Goal: Task Accomplishment & Management: Manage account settings

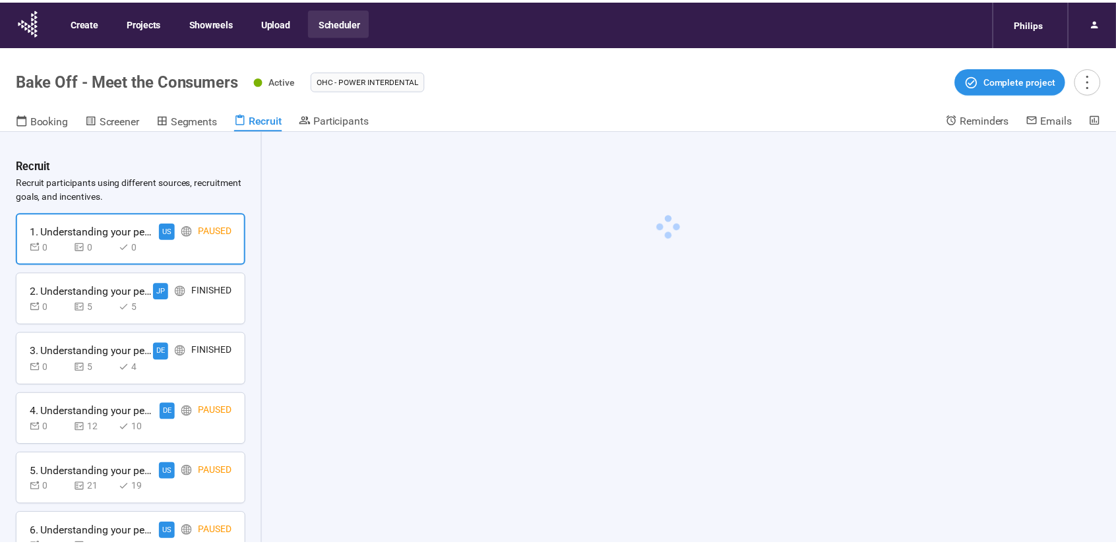
scroll to position [46, 0]
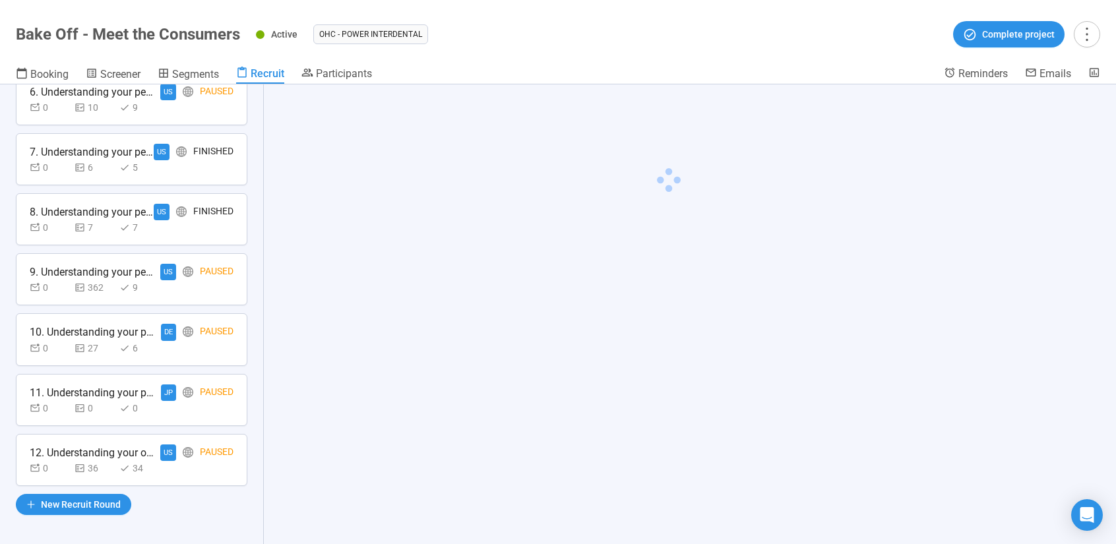
click at [159, 461] on div "0 36 34" at bounding box center [132, 468] width 204 height 15
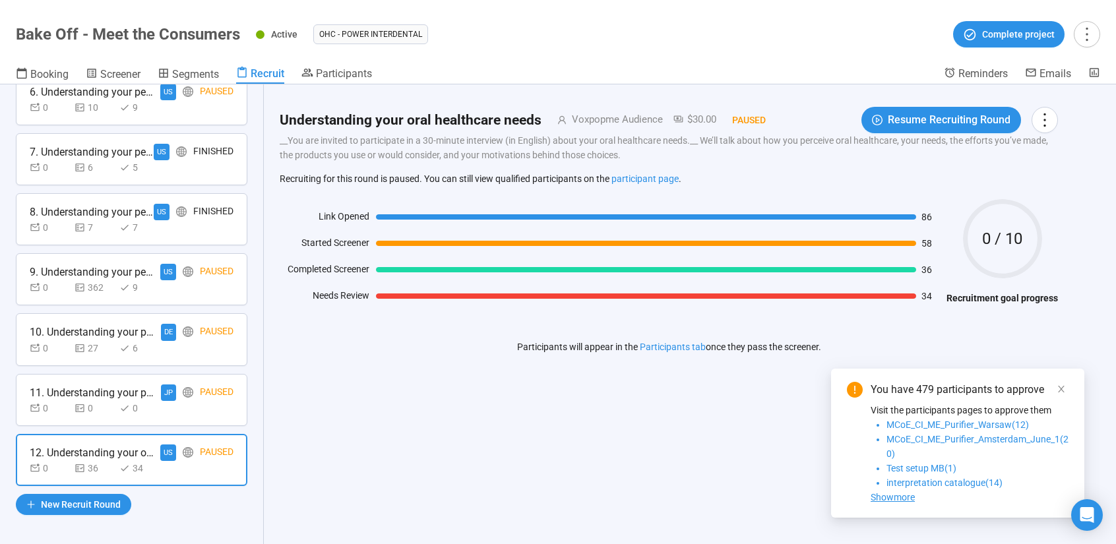
scroll to position [394, 0]
click at [1066, 384] on link at bounding box center [1061, 389] width 15 height 15
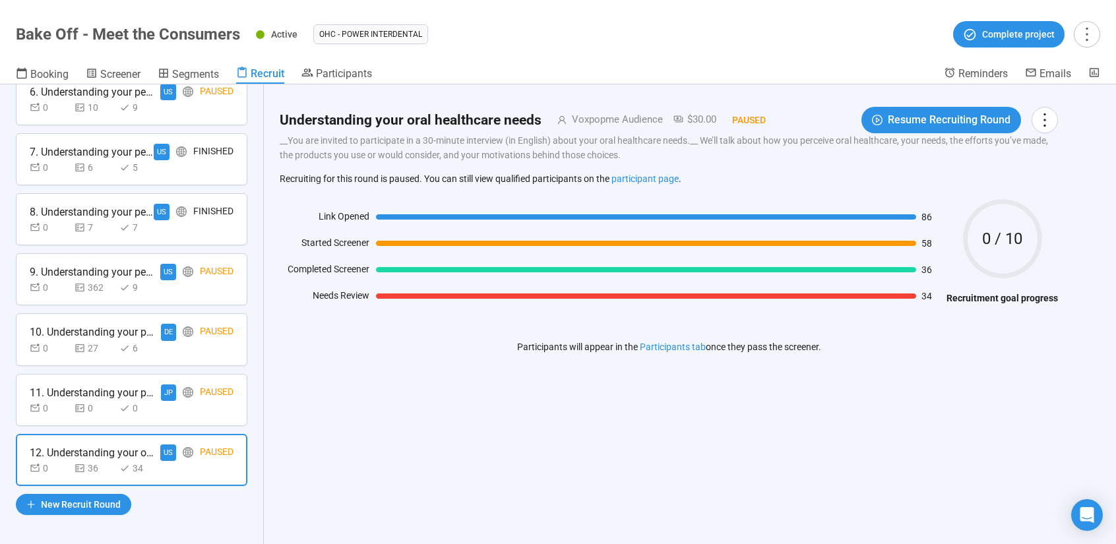
drag, startPoint x: 432, startPoint y: 296, endPoint x: 793, endPoint y: 286, distance: 360.8
click at [793, 286] on div "Link Opened 86 Started Screener 58 Completed Screener 36 Needs Review 34" at bounding box center [610, 258] width 660 height 99
click at [655, 256] on div "Link Opened 86 Started Screener 58 Completed Screener 36 Needs Review 34" at bounding box center [610, 258] width 660 height 99
click at [665, 239] on div at bounding box center [658, 237] width 564 height 5
click at [672, 221] on div "86" at bounding box center [658, 216] width 564 height 15
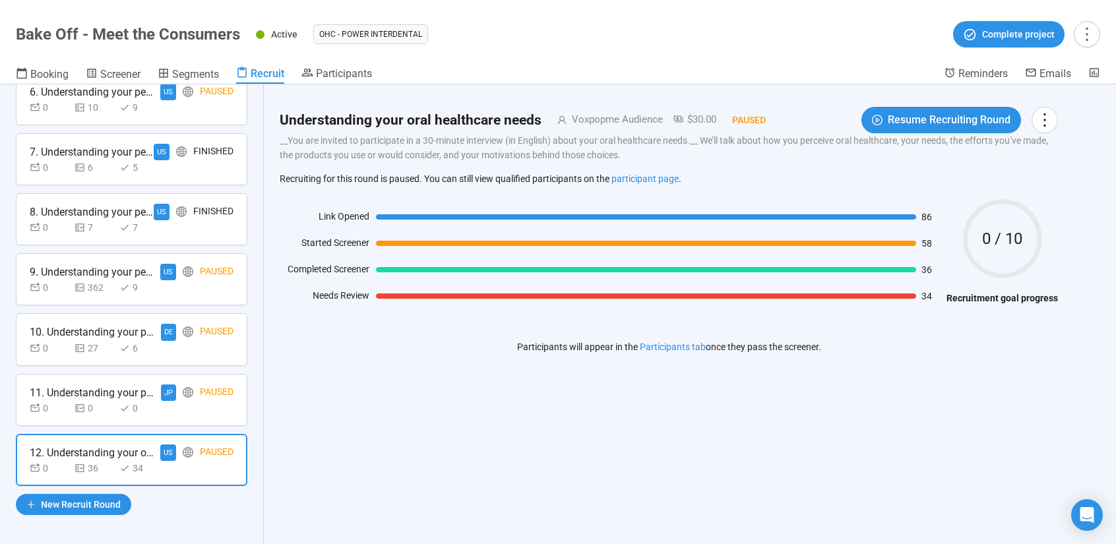
click at [1015, 241] on span "0 / 10" at bounding box center [1002, 239] width 79 height 16
click at [339, 82] on link "Participants" at bounding box center [336, 75] width 71 height 16
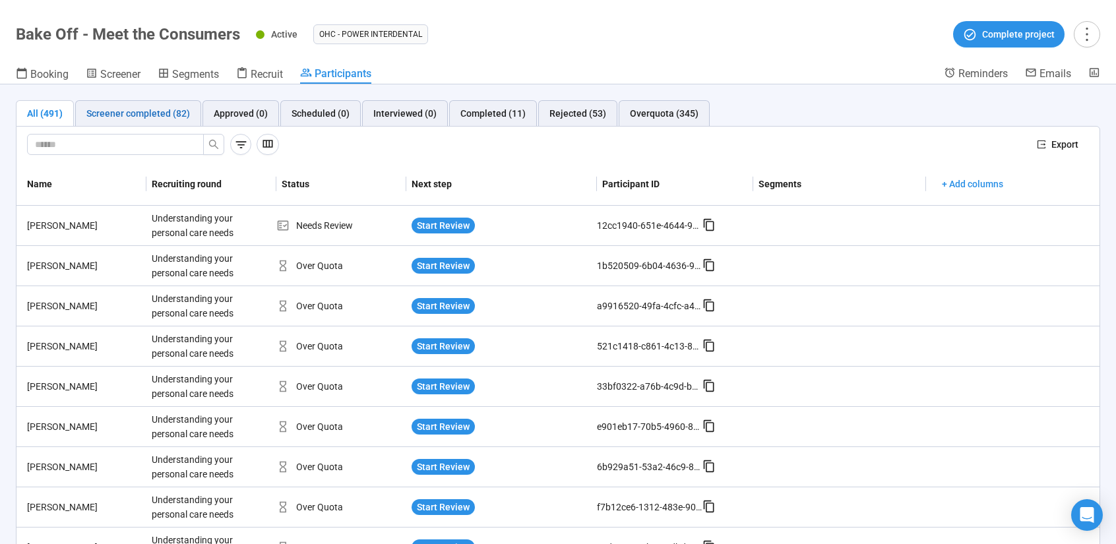
click at [98, 106] on div "Screener completed (82)" at bounding box center [138, 113] width 104 height 15
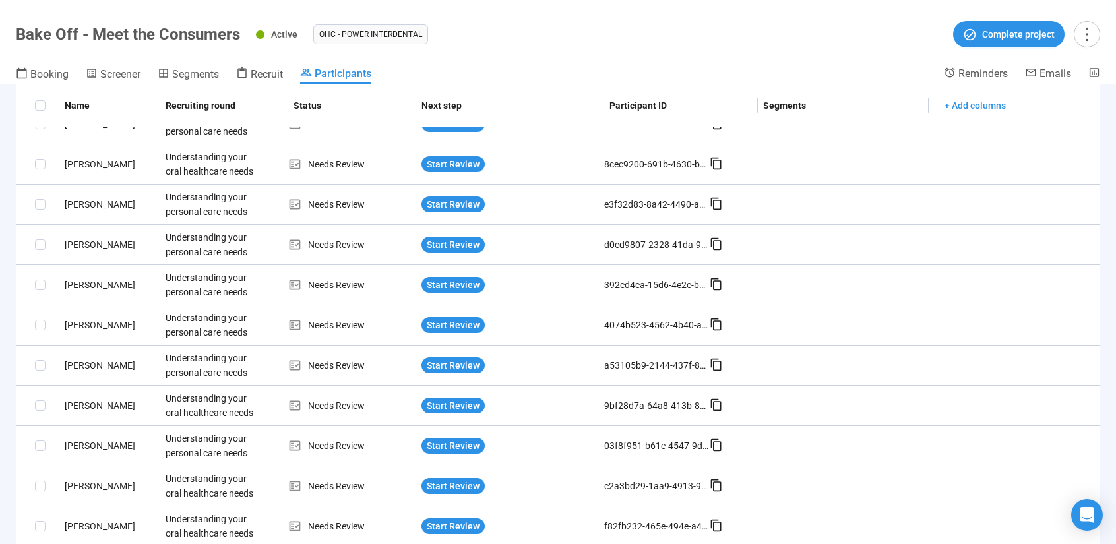
scroll to position [908, 0]
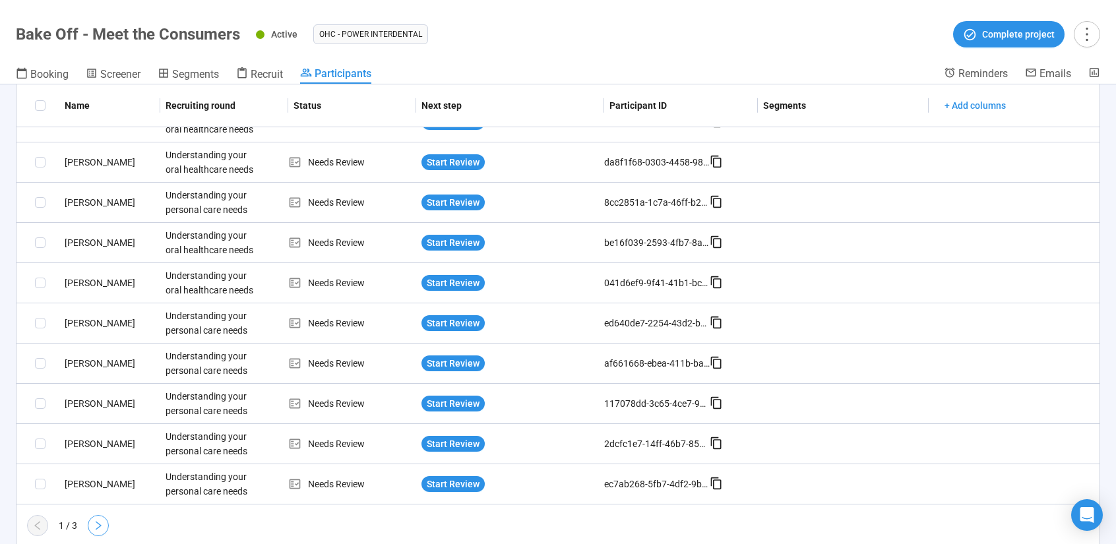
click at [98, 523] on icon "right" at bounding box center [99, 525] width 6 height 9
click at [103, 524] on icon "right" at bounding box center [98, 525] width 11 height 11
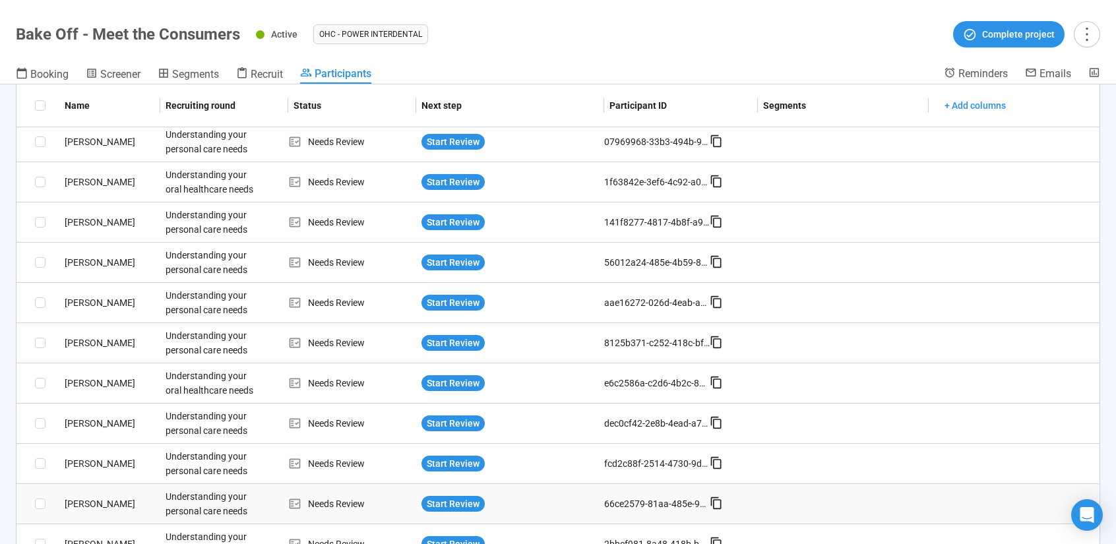
scroll to position [587, 0]
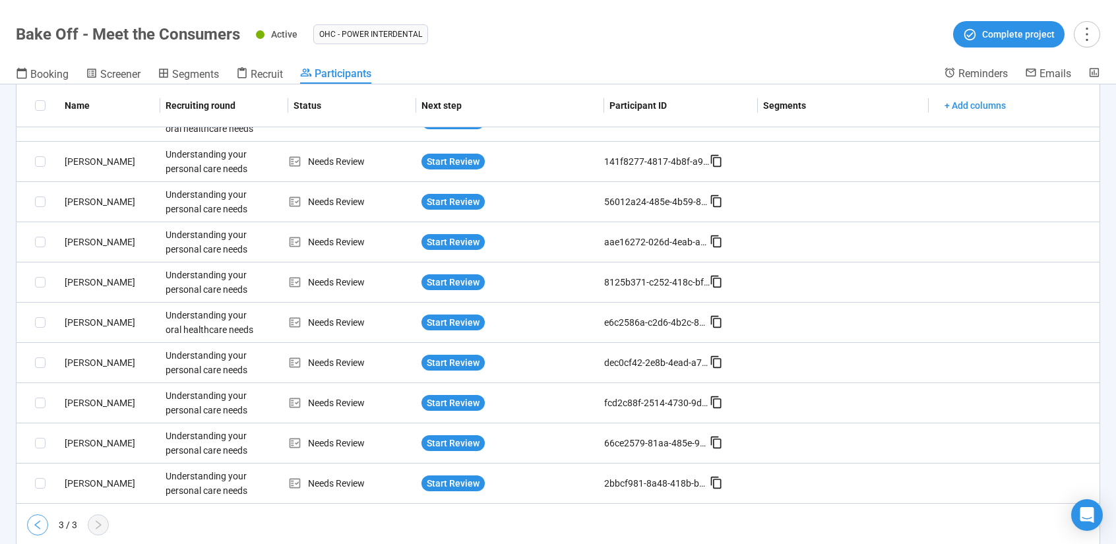
click at [39, 523] on icon "left" at bounding box center [37, 525] width 11 height 11
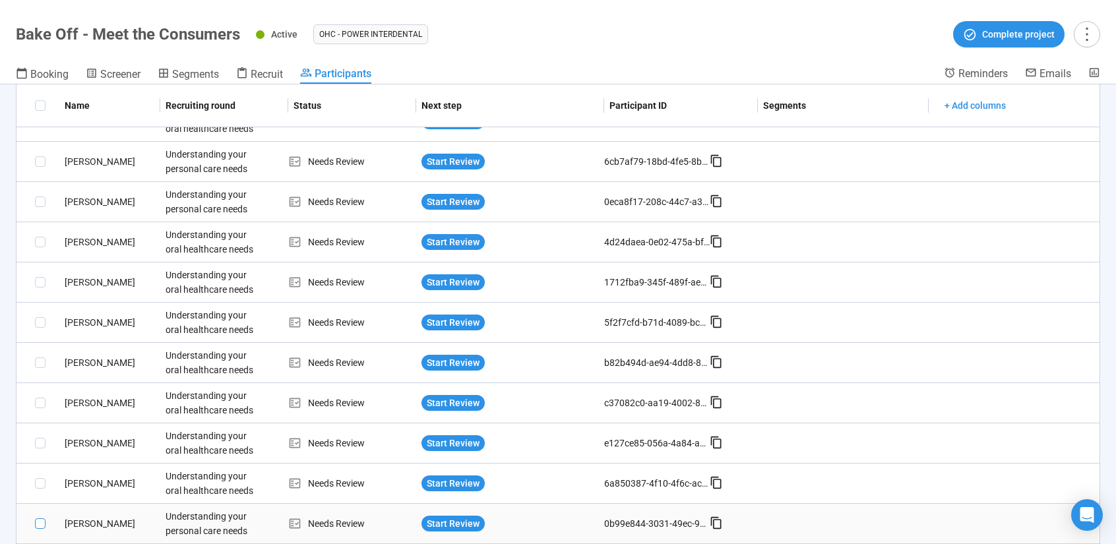
scroll to position [908, 0]
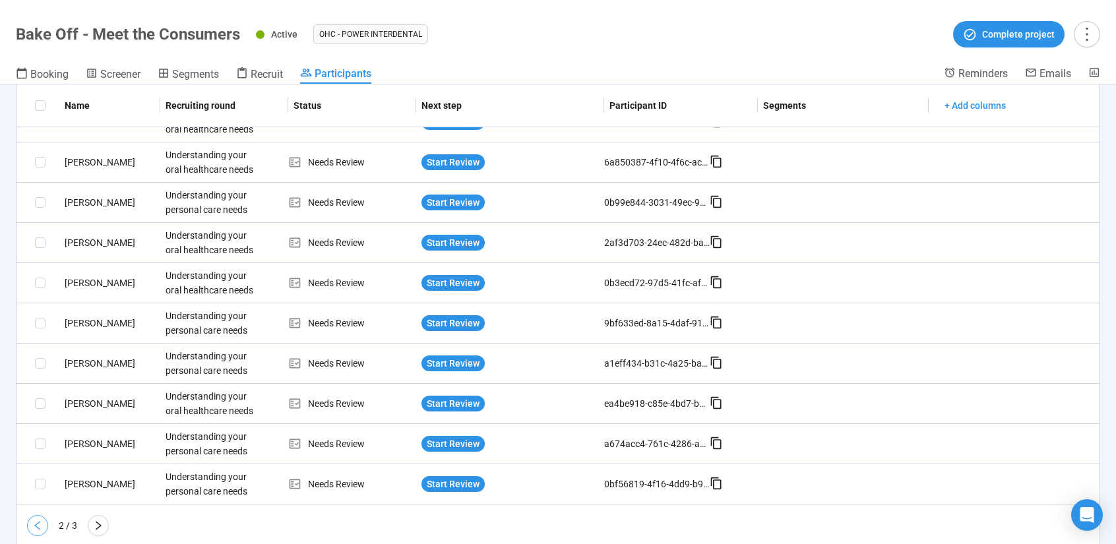
click at [37, 515] on button "button" at bounding box center [37, 525] width 21 height 21
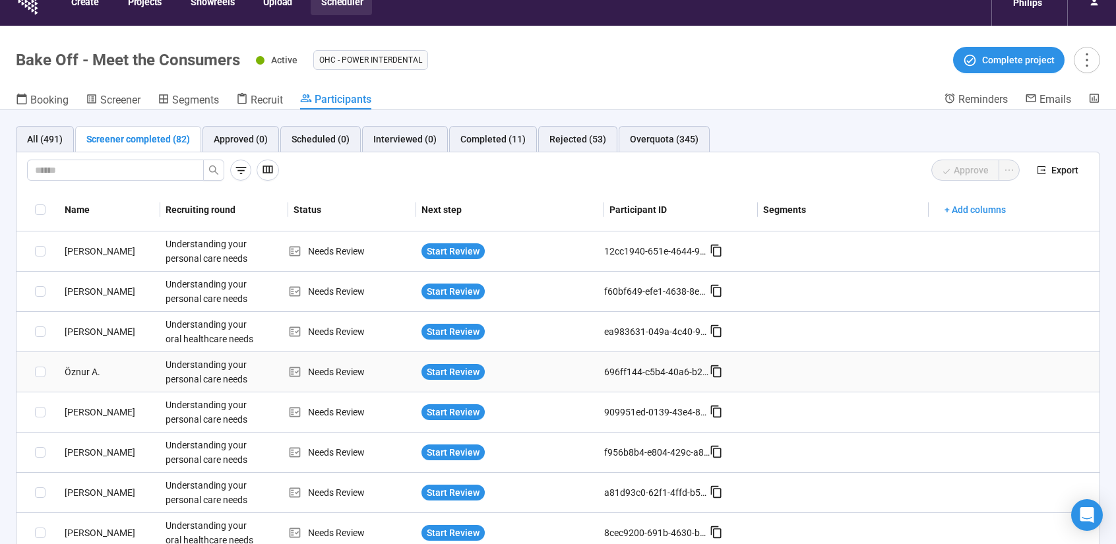
scroll to position [0, 0]
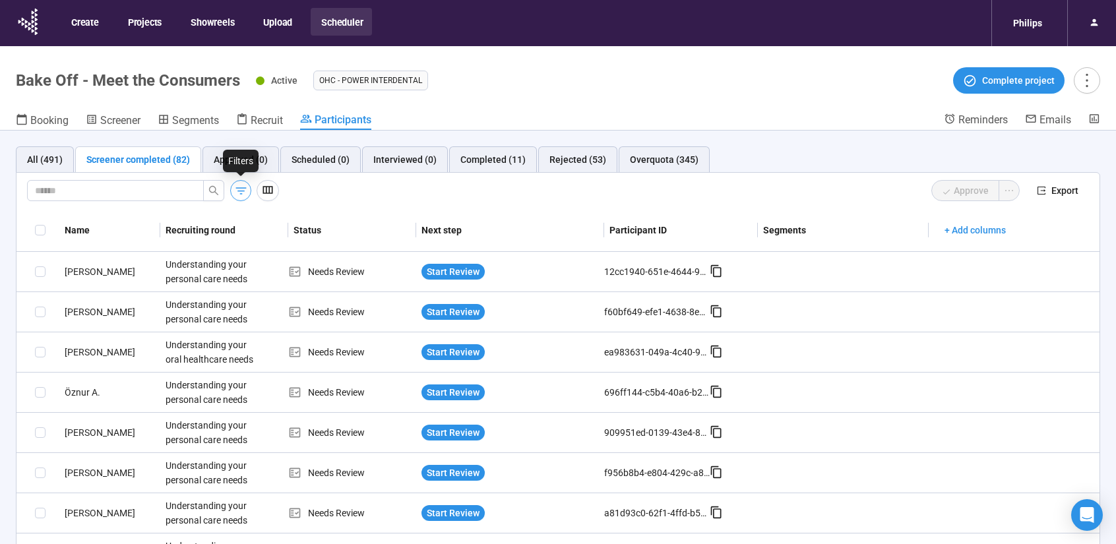
click at [242, 194] on icon "button" at bounding box center [241, 191] width 14 height 14
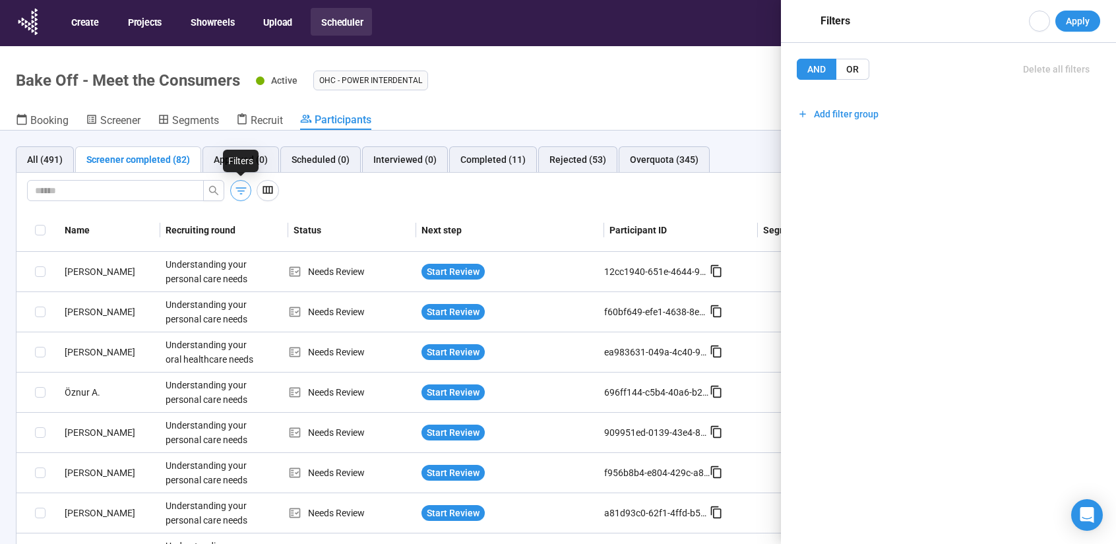
click at [242, 194] on icon "button" at bounding box center [241, 191] width 14 height 14
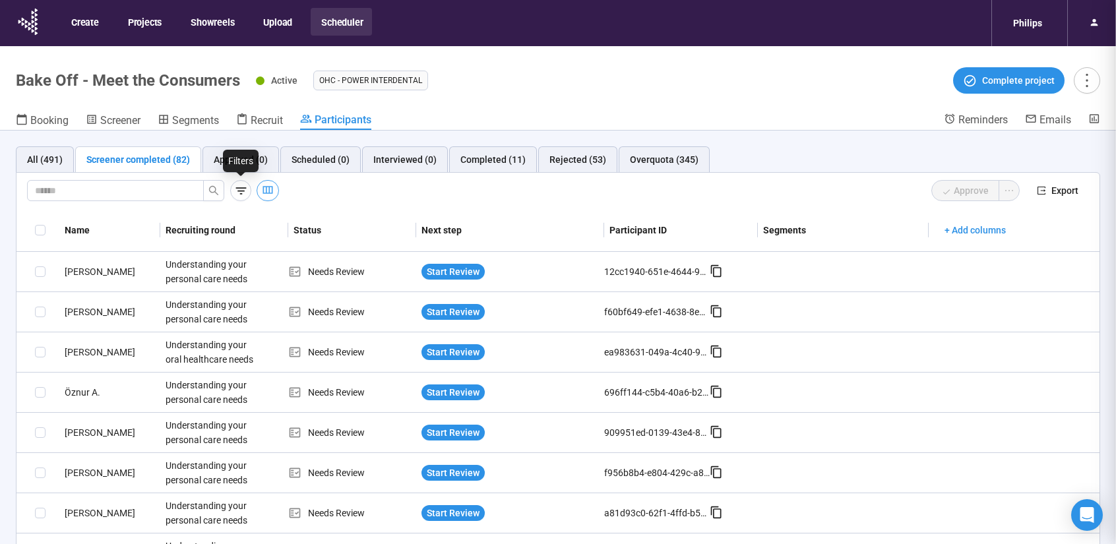
click at [264, 183] on button "button" at bounding box center [268, 190] width 22 height 21
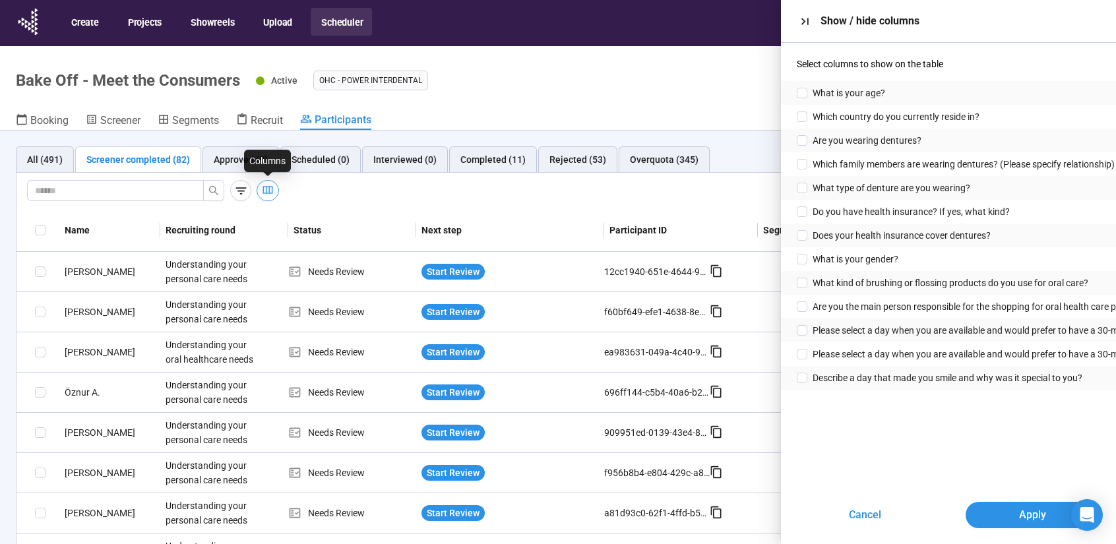
click at [259, 183] on button "button" at bounding box center [268, 190] width 22 height 21
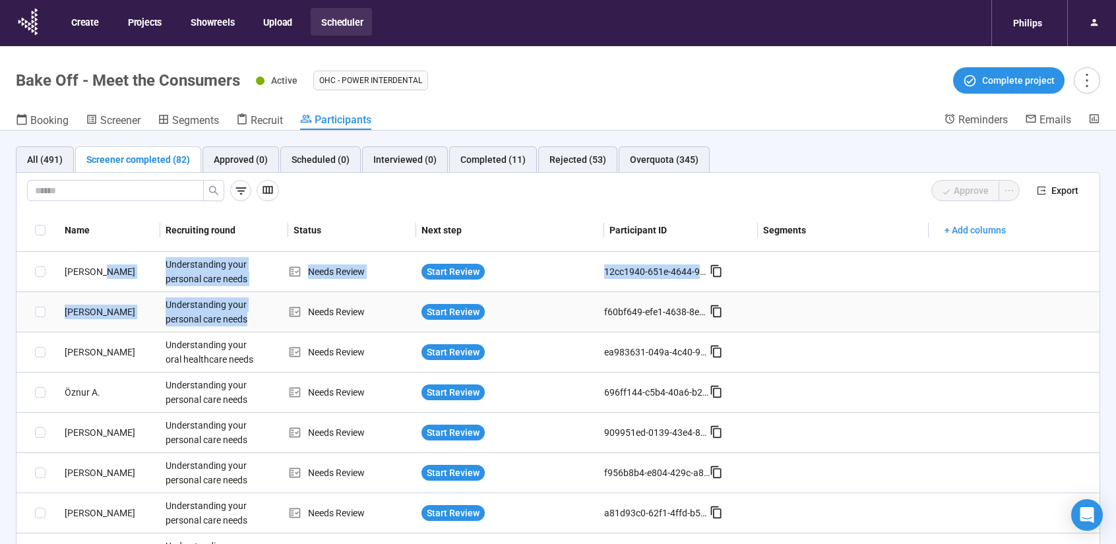
drag, startPoint x: 155, startPoint y: 267, endPoint x: 251, endPoint y: 313, distance: 105.9
click at [251, 313] on div "Understanding your personal care needs" at bounding box center [209, 312] width 99 height 40
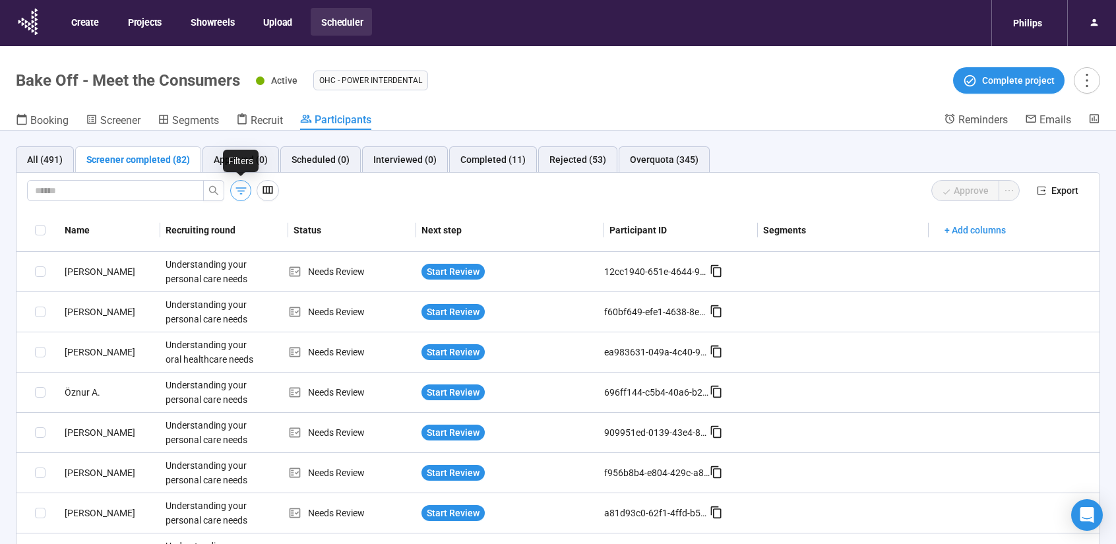
click at [238, 193] on icon "button" at bounding box center [241, 191] width 14 height 14
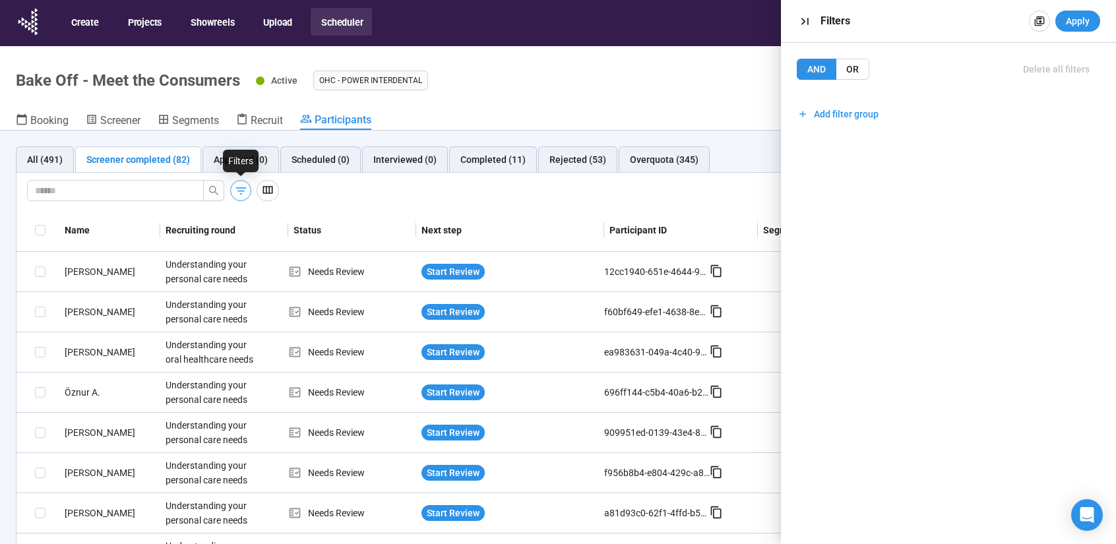
click at [238, 193] on icon "button" at bounding box center [241, 191] width 14 height 14
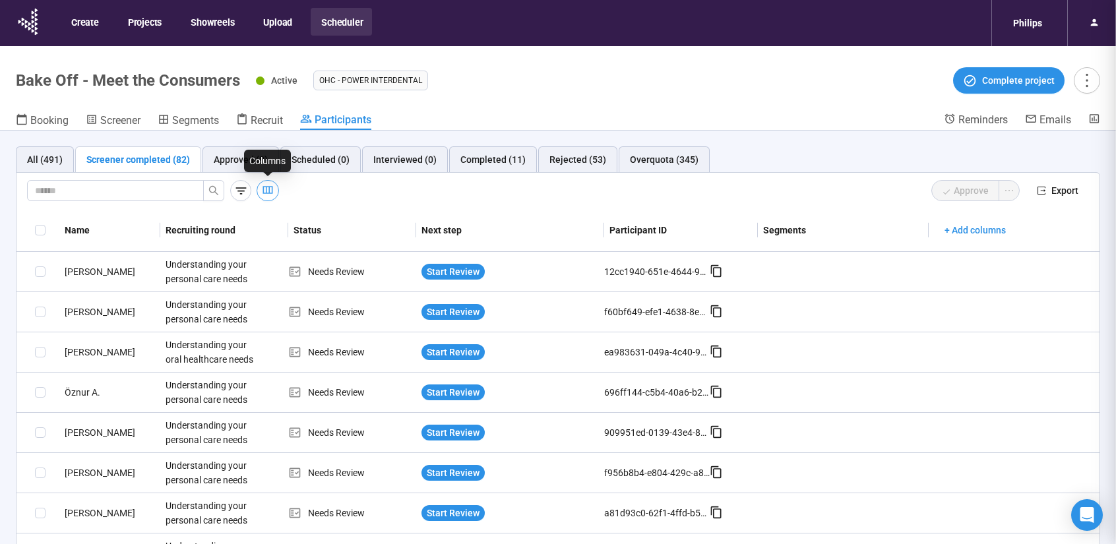
click at [265, 191] on icon "button" at bounding box center [267, 189] width 13 height 13
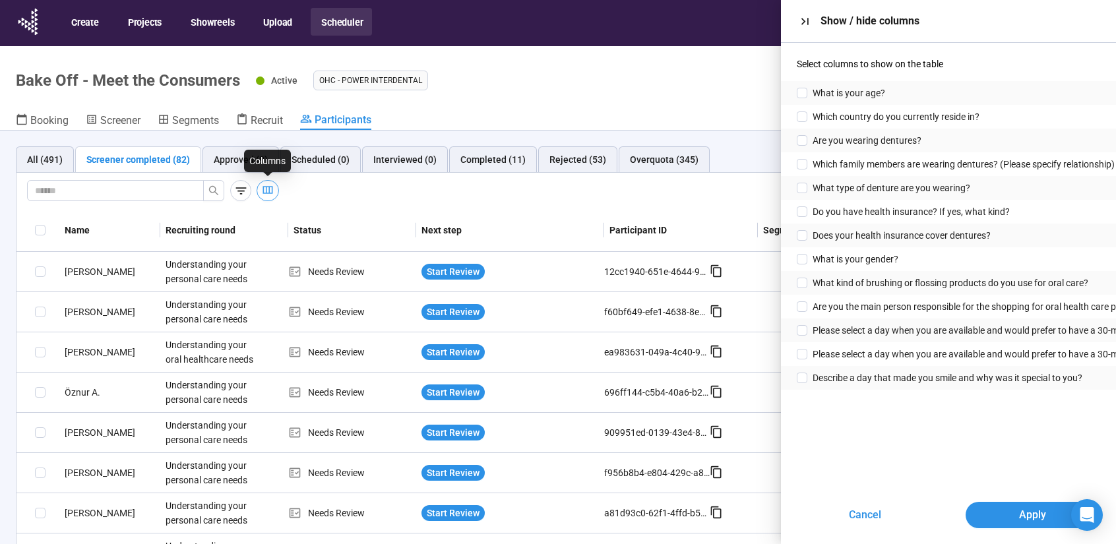
click at [265, 191] on icon "button" at bounding box center [267, 189] width 13 height 13
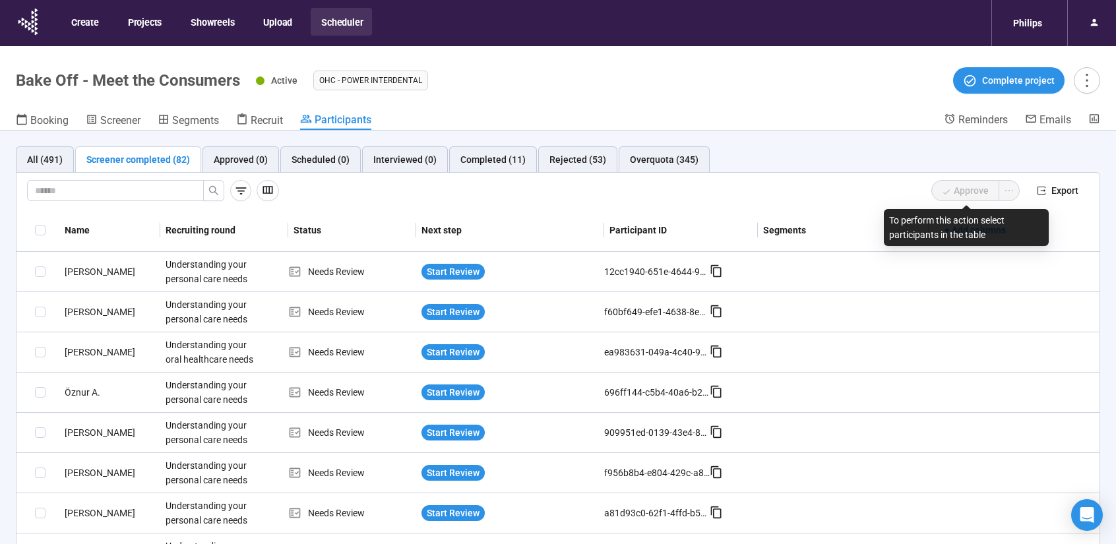
click at [971, 193] on span "Approve" at bounding box center [975, 190] width 88 height 21
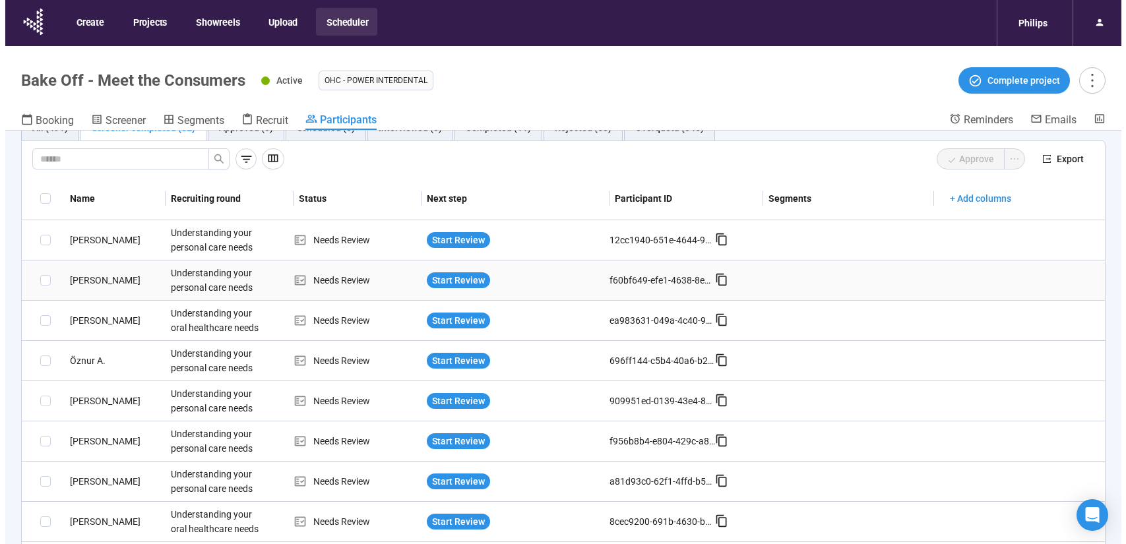
scroll to position [66, 0]
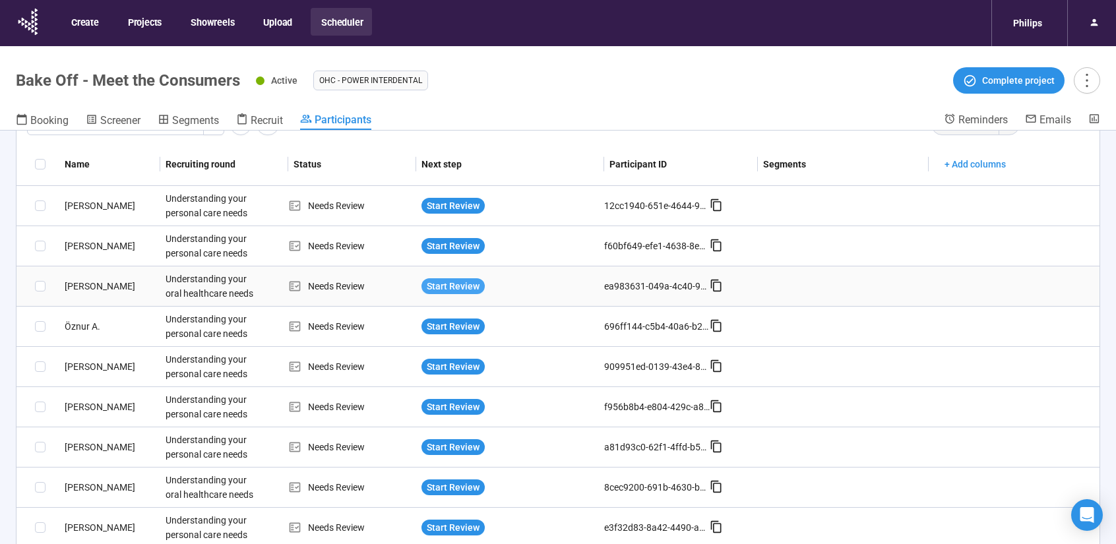
click at [456, 286] on span "Start Review" at bounding box center [453, 286] width 53 height 15
click at [453, 275] on div "Start Review" at bounding box center [510, 286] width 188 height 26
click at [451, 282] on span "Start Review" at bounding box center [453, 286] width 53 height 15
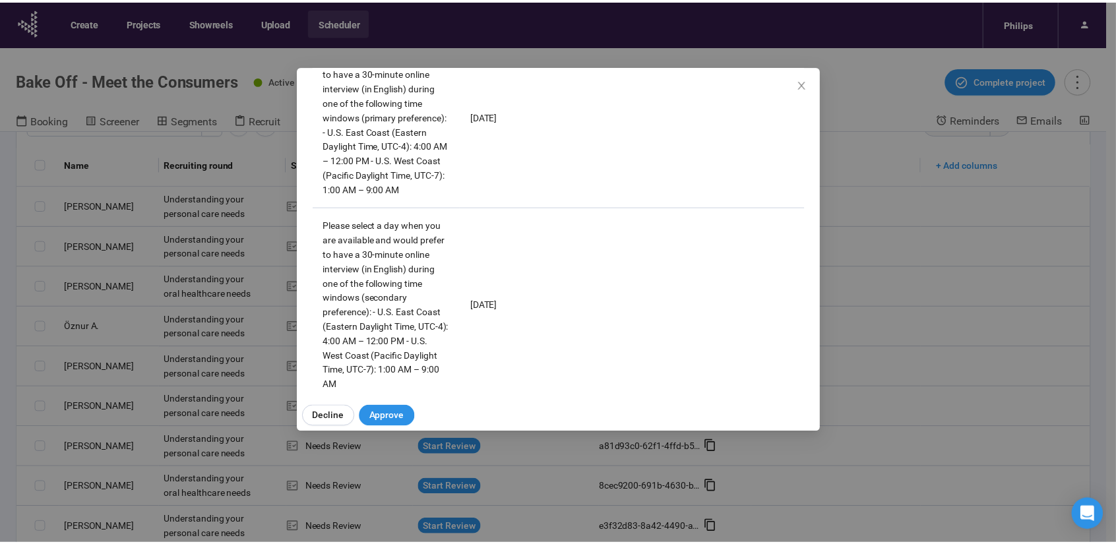
scroll to position [959, 0]
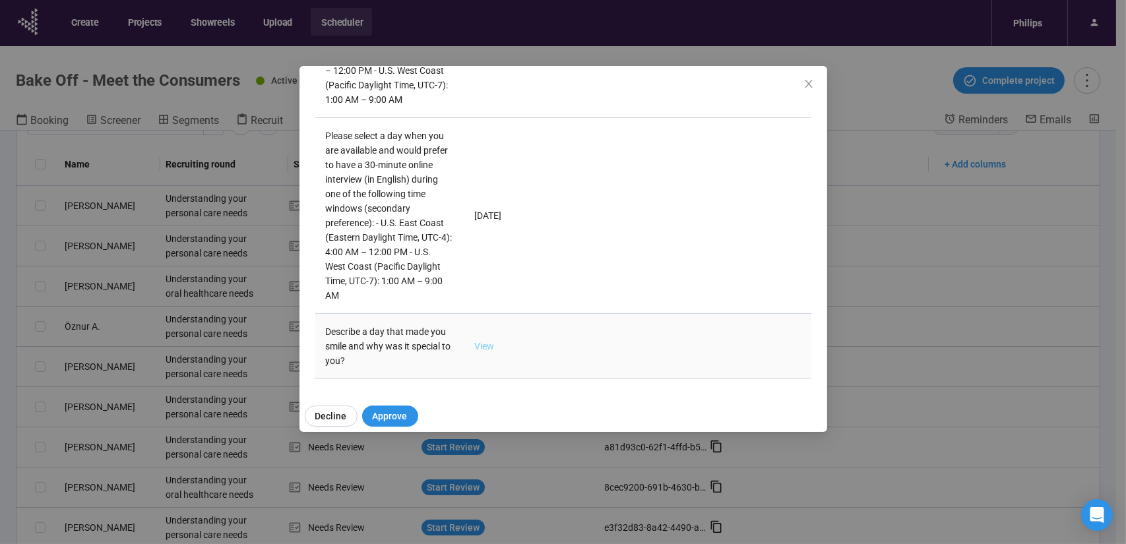
click at [479, 342] on link "View" at bounding box center [484, 346] width 20 height 11
click at [802, 80] on span "Close" at bounding box center [808, 84] width 15 height 15
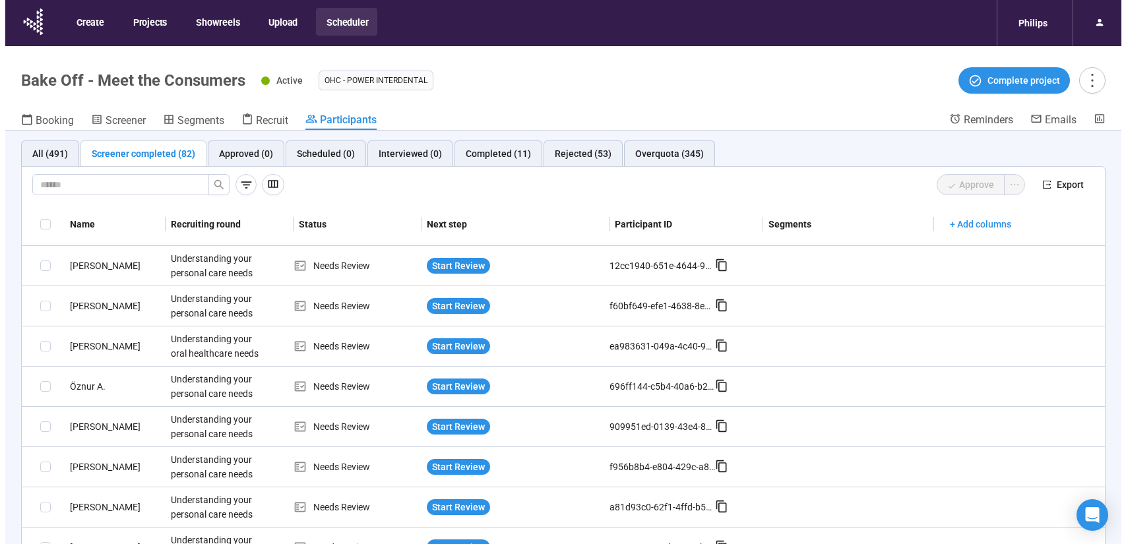
scroll to position [0, 0]
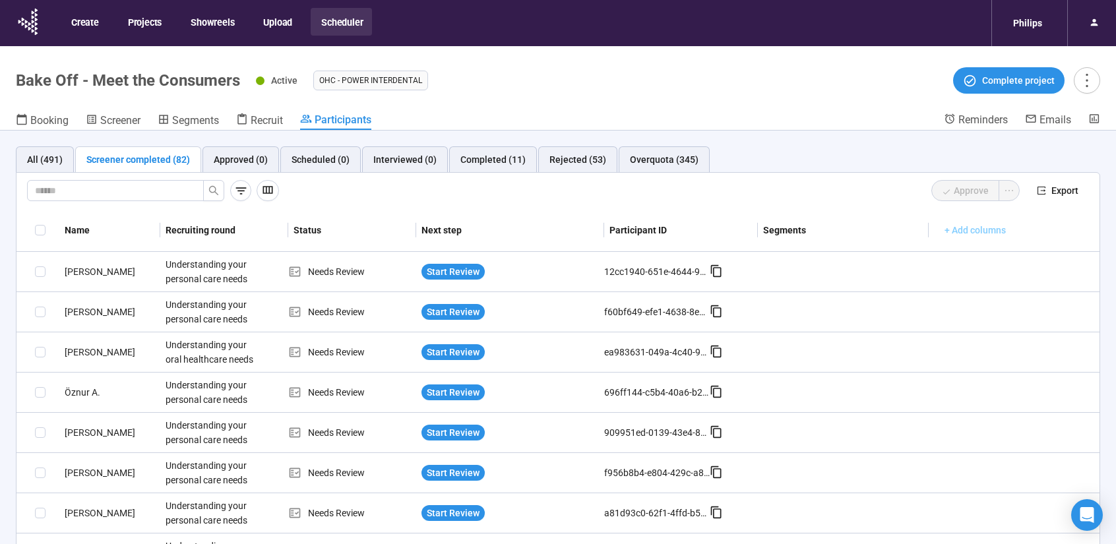
click at [968, 233] on span "+ Add columns" at bounding box center [974, 230] width 61 height 15
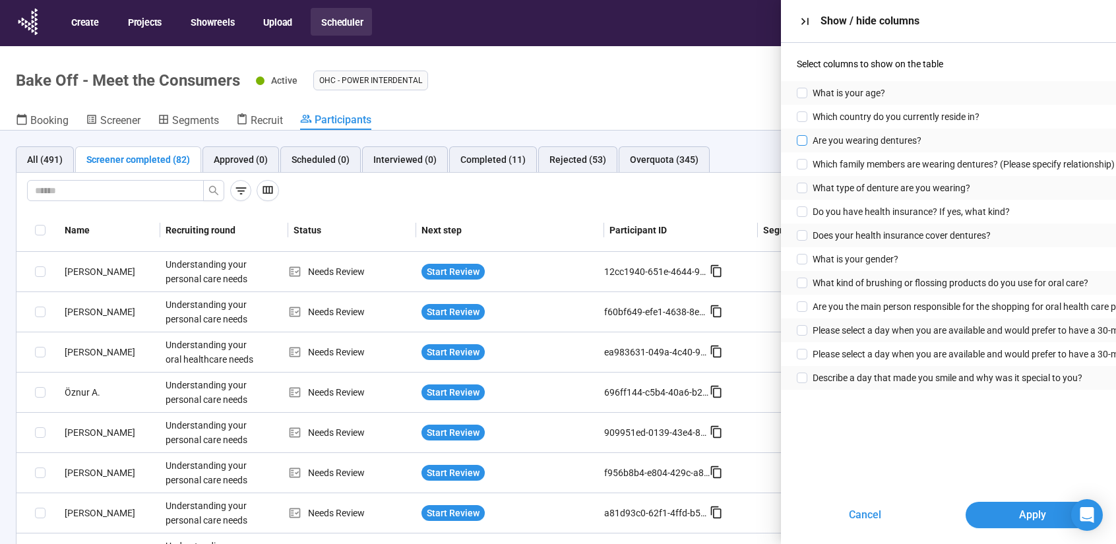
click at [892, 143] on span "Are you wearing dentures?" at bounding box center [866, 140] width 109 height 15
click at [1006, 512] on button "Apply" at bounding box center [1032, 515] width 134 height 26
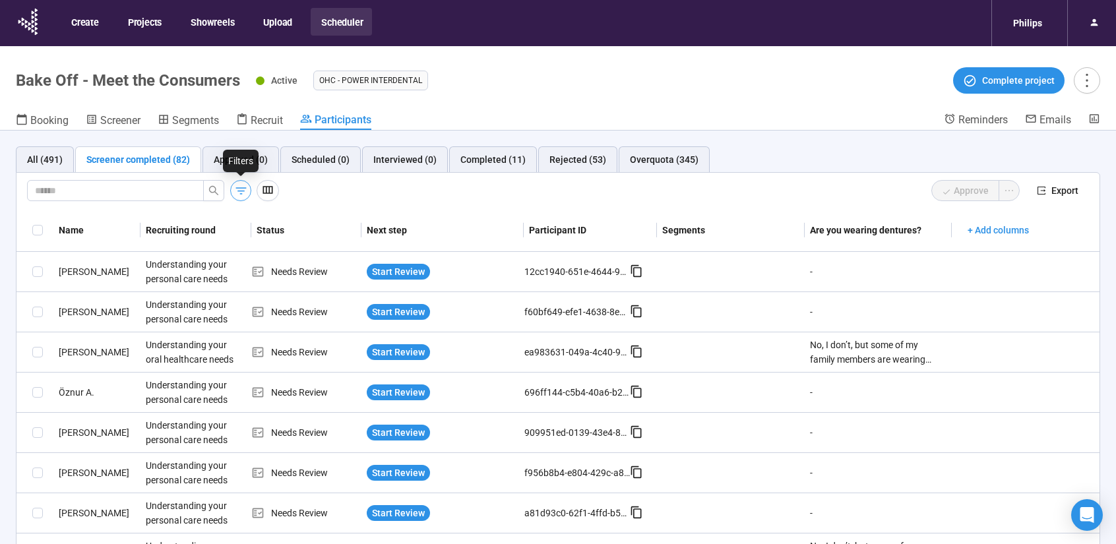
click at [235, 193] on icon "button" at bounding box center [241, 191] width 14 height 14
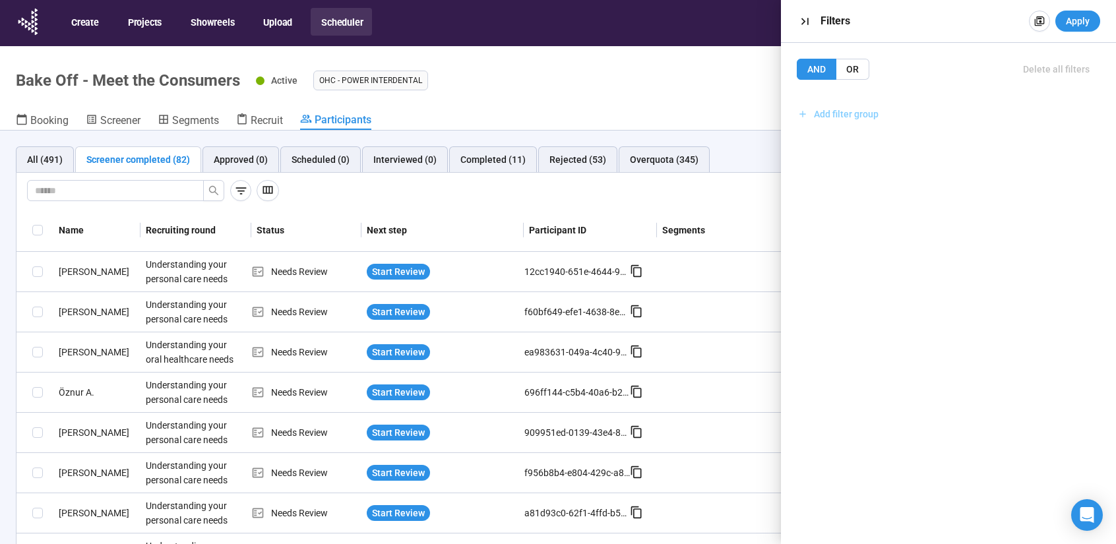
click at [839, 107] on span "Add filter group" at bounding box center [846, 114] width 65 height 15
click at [855, 134] on button "Add filter" at bounding box center [948, 143] width 302 height 21
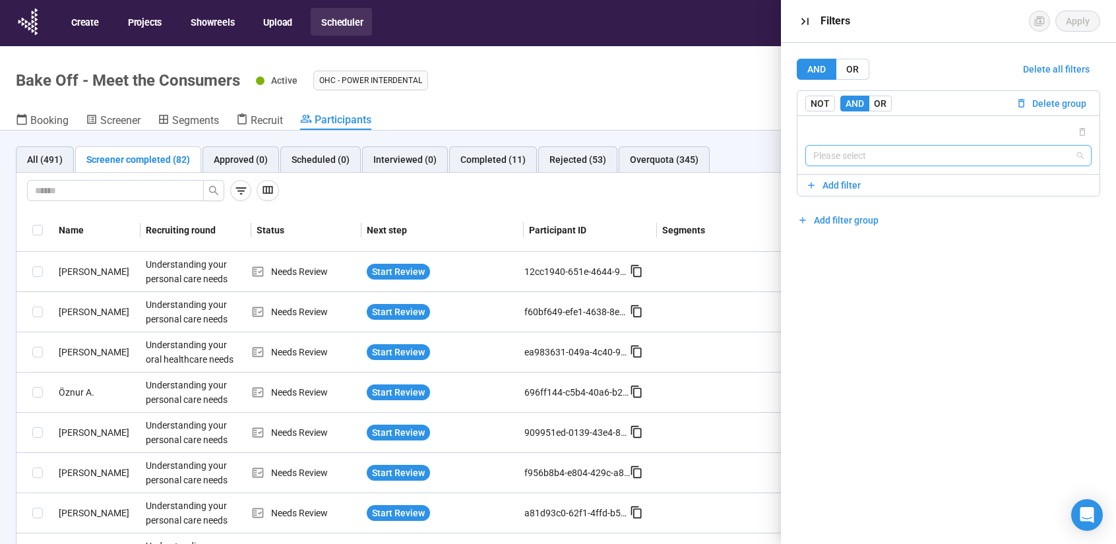
click at [860, 148] on input "search" at bounding box center [948, 156] width 270 height 20
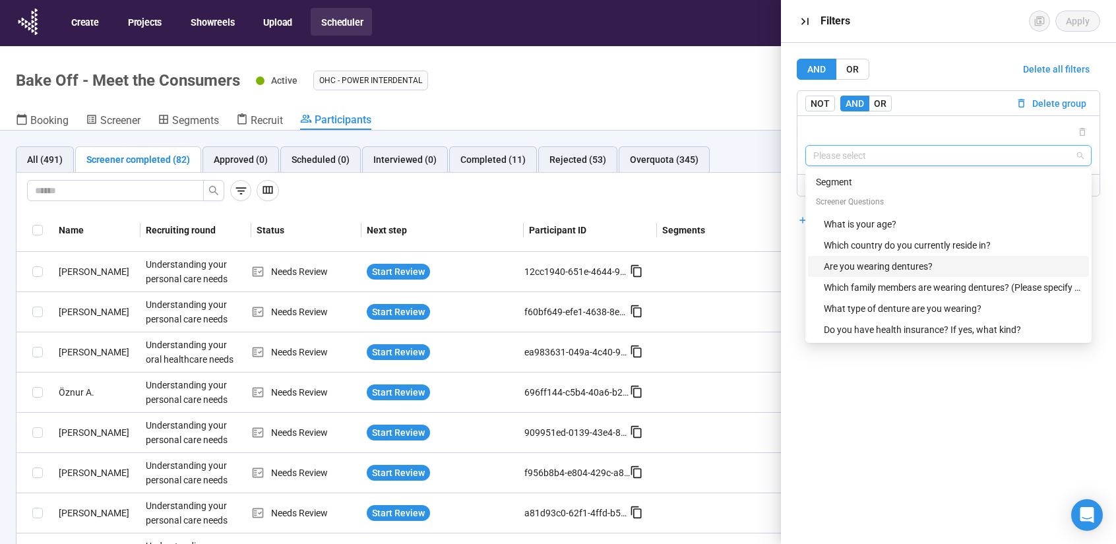
click at [899, 271] on div "Are you wearing dentures?" at bounding box center [952, 266] width 257 height 15
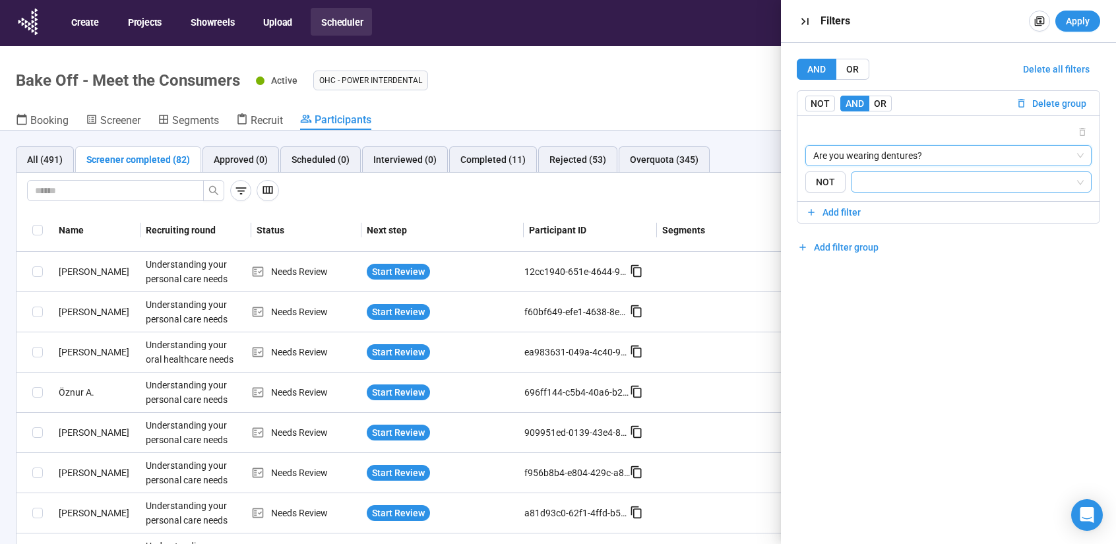
click at [876, 179] on input "search" at bounding box center [967, 182] width 216 height 16
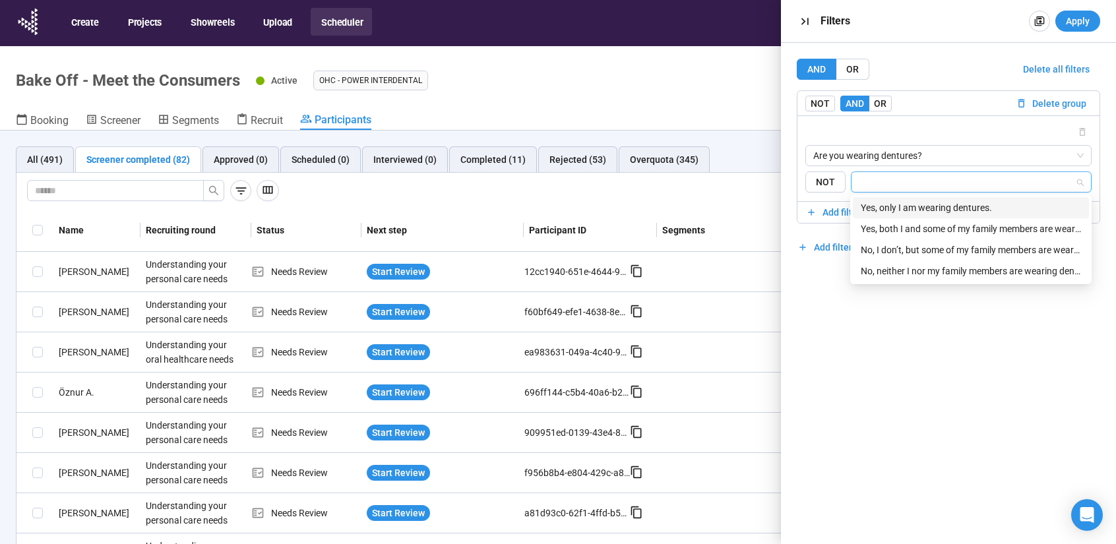
click at [923, 200] on div "Yes, only I am wearing dentures." at bounding box center [971, 207] width 220 height 15
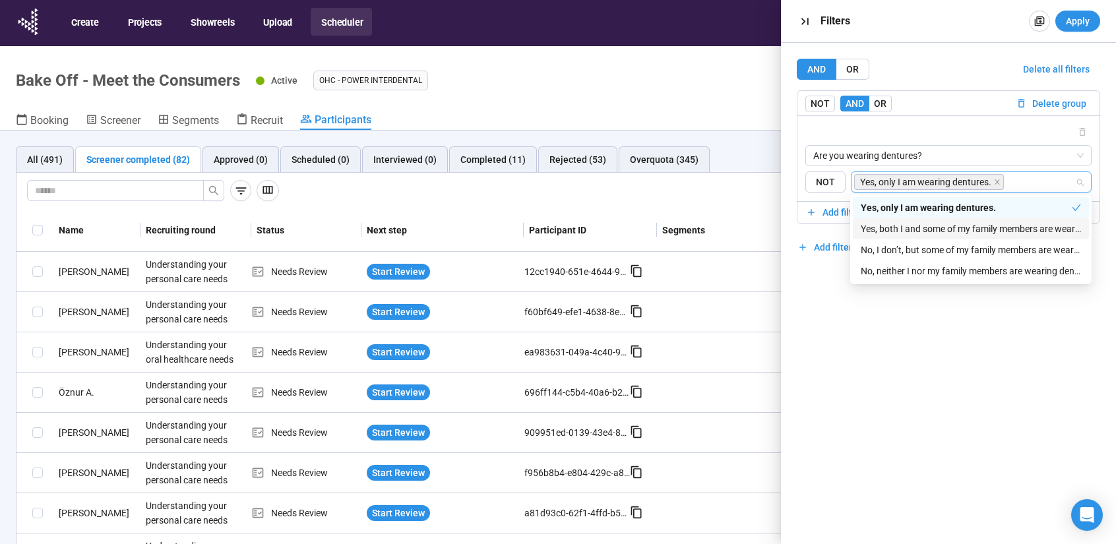
click at [936, 228] on div "Yes, both I and some of my family members are wearing dentures." at bounding box center [971, 229] width 220 height 15
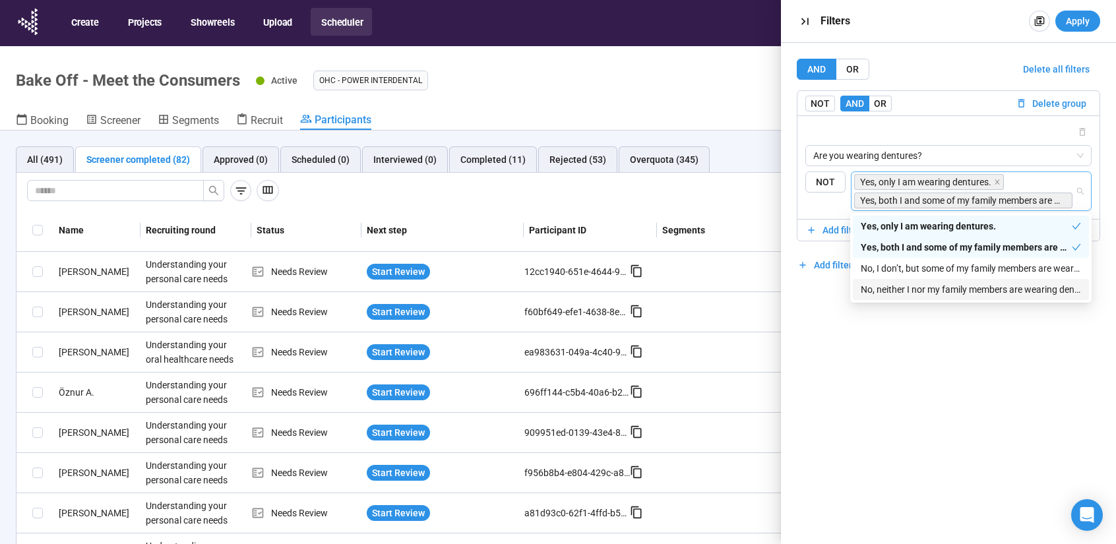
click at [895, 340] on div "AND OR Delete all filters NOT AND OR Delete group Are you wearing dentures? {"t…" at bounding box center [948, 293] width 335 height 501
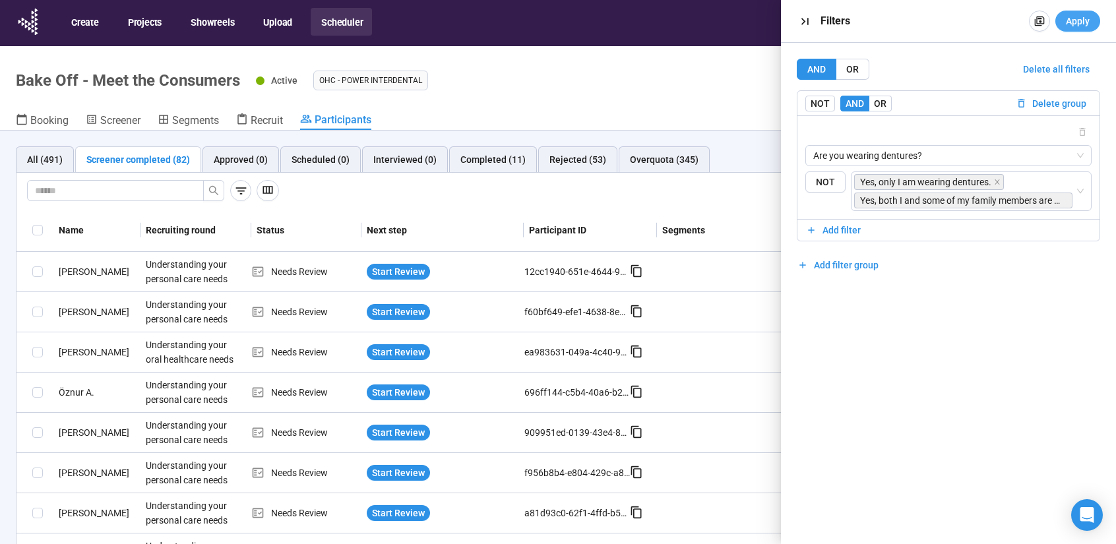
click at [1064, 23] on button "Apply" at bounding box center [1077, 21] width 45 height 21
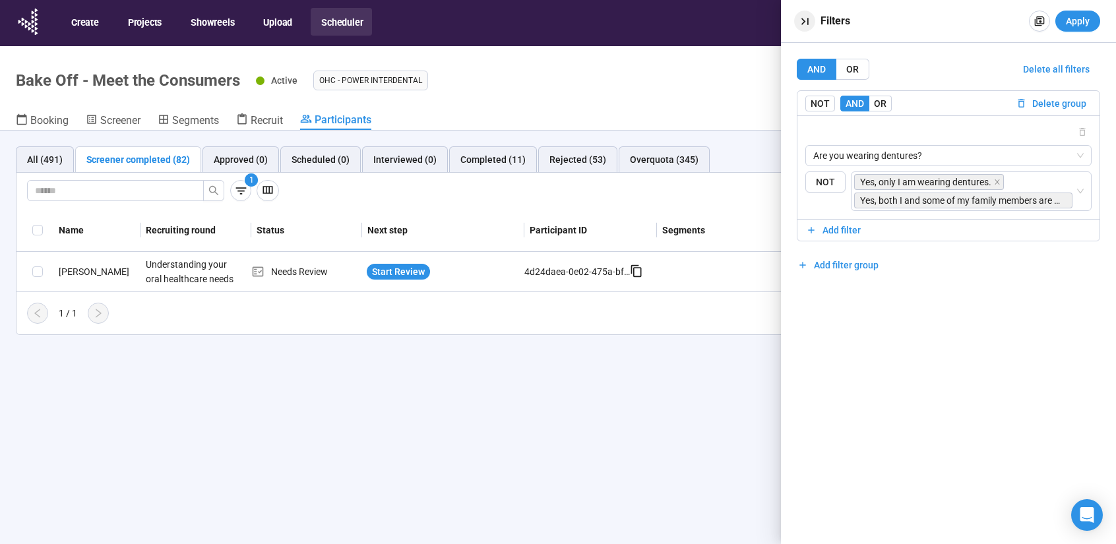
click at [808, 22] on icon "button" at bounding box center [805, 22] width 14 height 14
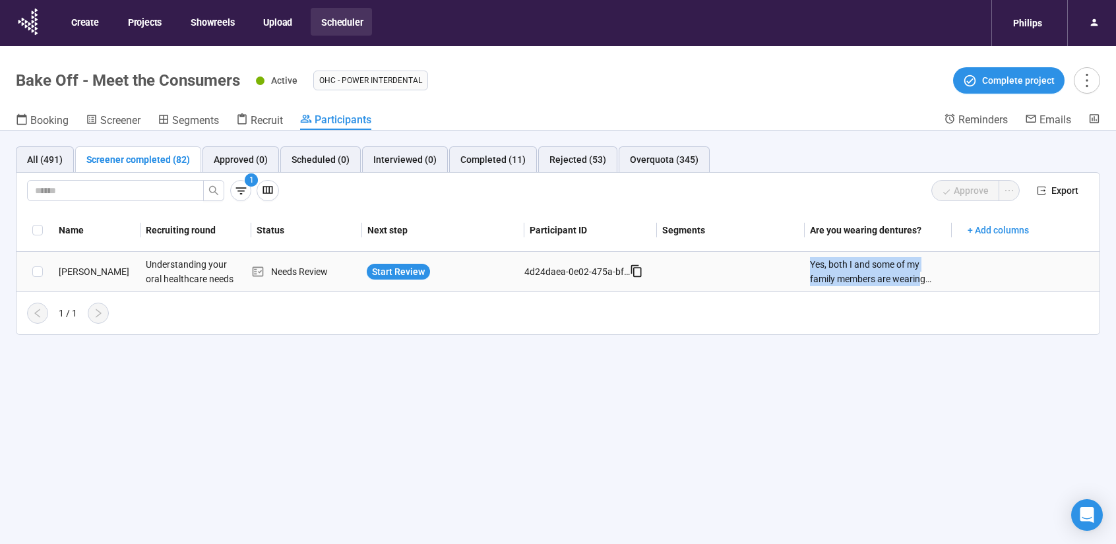
drag, startPoint x: 922, startPoint y: 280, endPoint x: 773, endPoint y: 258, distance: 150.6
click at [773, 258] on tr "[PERSON_NAME] Understanding your oral healthcare needs Needs Review Start Revie…" at bounding box center [557, 272] width 1083 height 40
click at [793, 372] on div "All (491) Screener completed (82) Approved (0) Scheduled (0) Interviewed (0) Co…" at bounding box center [558, 361] width 1116 height 460
click at [390, 271] on span "Start Review" at bounding box center [398, 271] width 53 height 15
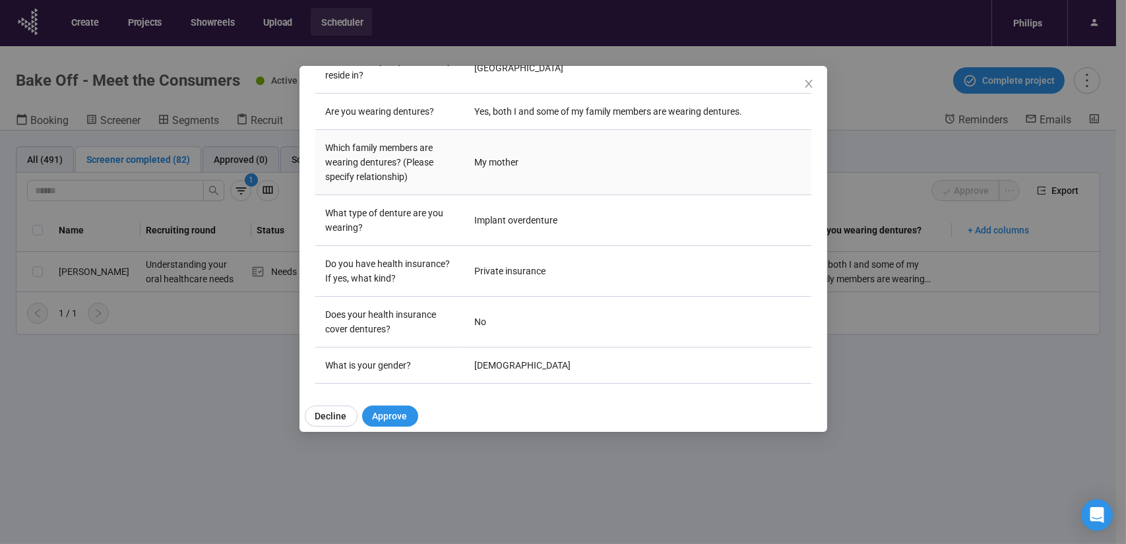
scroll to position [330, 0]
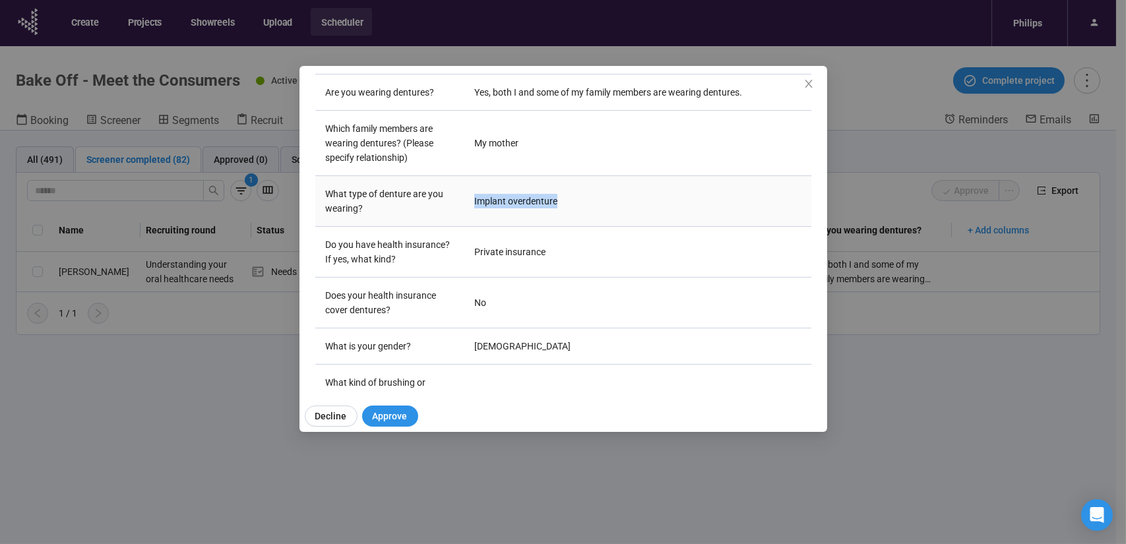
drag, startPoint x: 551, startPoint y: 197, endPoint x: 471, endPoint y: 200, distance: 80.5
click at [471, 200] on td "Implant overdenture" at bounding box center [637, 201] width 347 height 51
click at [531, 252] on td "Private insurance" at bounding box center [637, 252] width 347 height 51
drag, startPoint x: 560, startPoint y: 253, endPoint x: 421, endPoint y: 250, distance: 139.8
click at [421, 250] on tr "Do you have health insurance? If yes, what kind? Private insurance" at bounding box center [563, 252] width 496 height 51
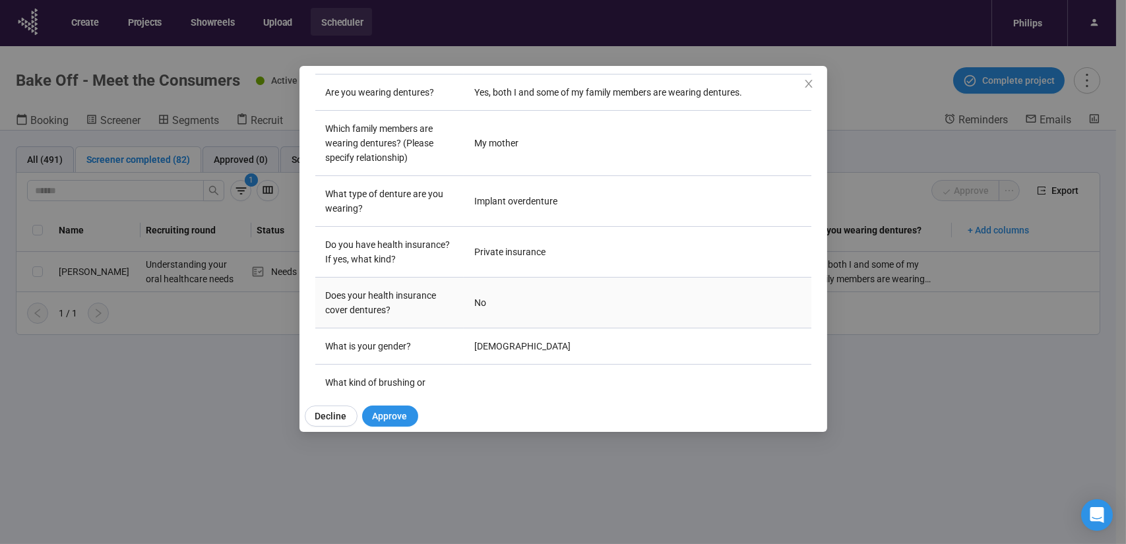
click at [521, 318] on td "No" at bounding box center [637, 303] width 347 height 51
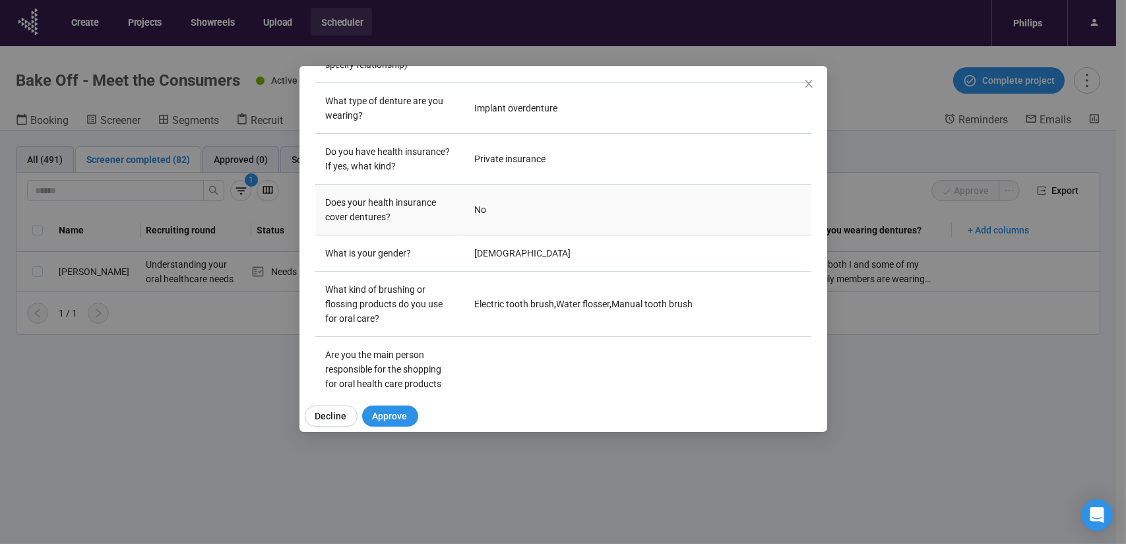
scroll to position [462, 0]
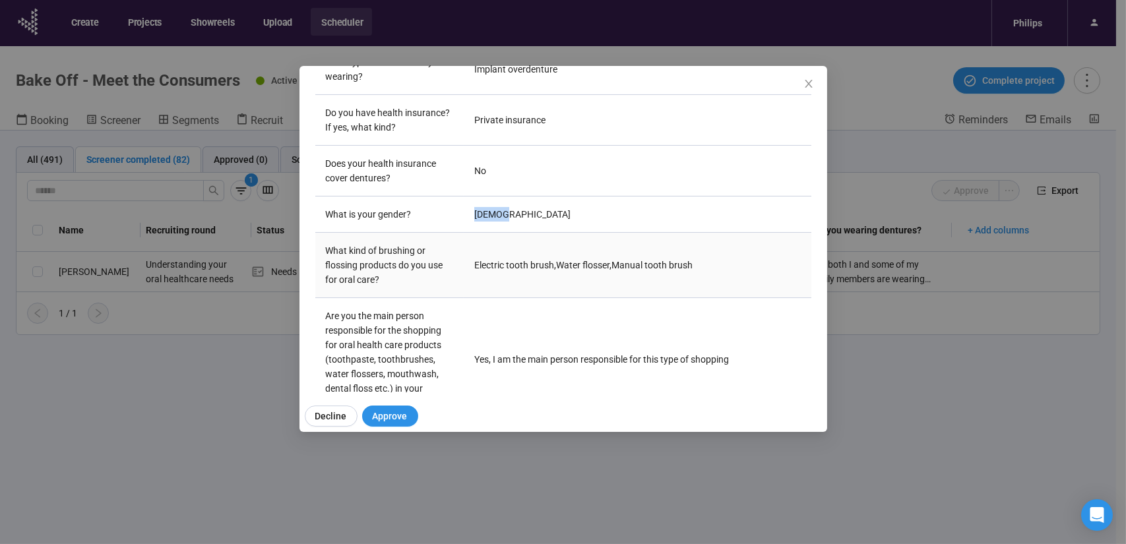
drag, startPoint x: 529, startPoint y: 219, endPoint x: 572, endPoint y: 262, distance: 60.2
click at [464, 216] on td "[DEMOGRAPHIC_DATA]" at bounding box center [637, 215] width 347 height 36
drag, startPoint x: 551, startPoint y: 264, endPoint x: 471, endPoint y: 269, distance: 79.9
click at [471, 269] on td "Electric tooth brush , Water flosser , Manual tooth brush" at bounding box center [637, 265] width 347 height 65
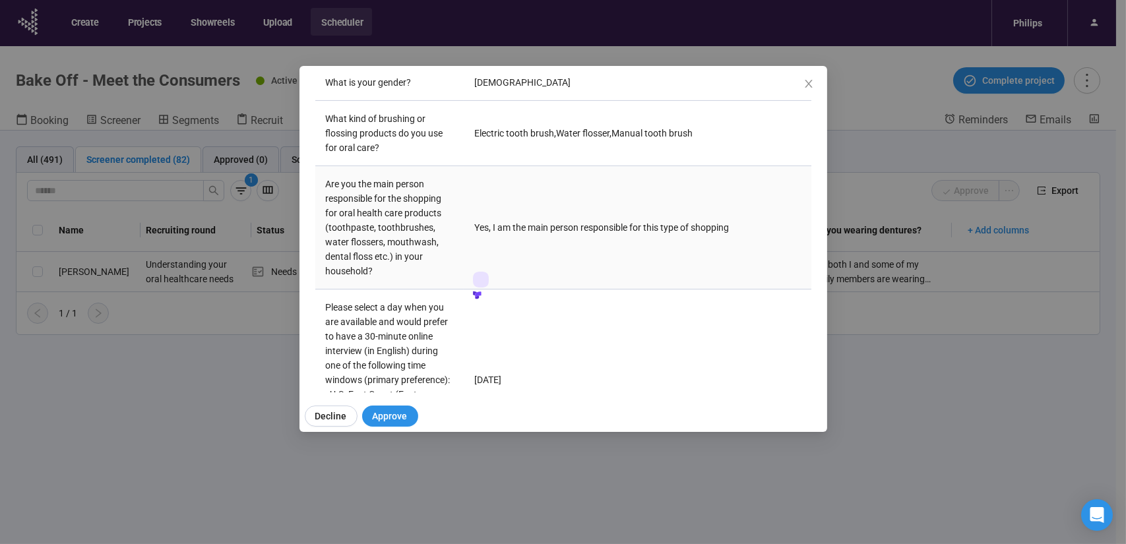
click at [464, 209] on td "Yes, I am the main person responsible for this type of shopping" at bounding box center [637, 227] width 347 height 123
drag, startPoint x: 473, startPoint y: 233, endPoint x: 775, endPoint y: 297, distance: 309.3
click at [773, 247] on td "Yes, I am the main person responsible for this type of shopping" at bounding box center [637, 227] width 347 height 123
click at [775, 297] on td "[DATE]" at bounding box center [637, 379] width 347 height 181
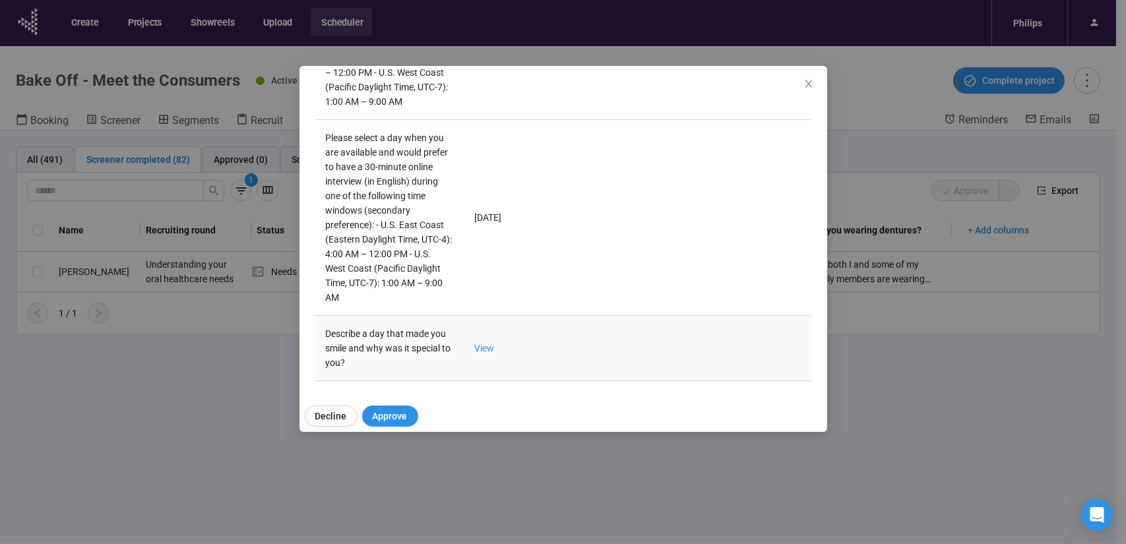
scroll to position [959, 0]
click at [474, 347] on link "View" at bounding box center [484, 346] width 20 height 11
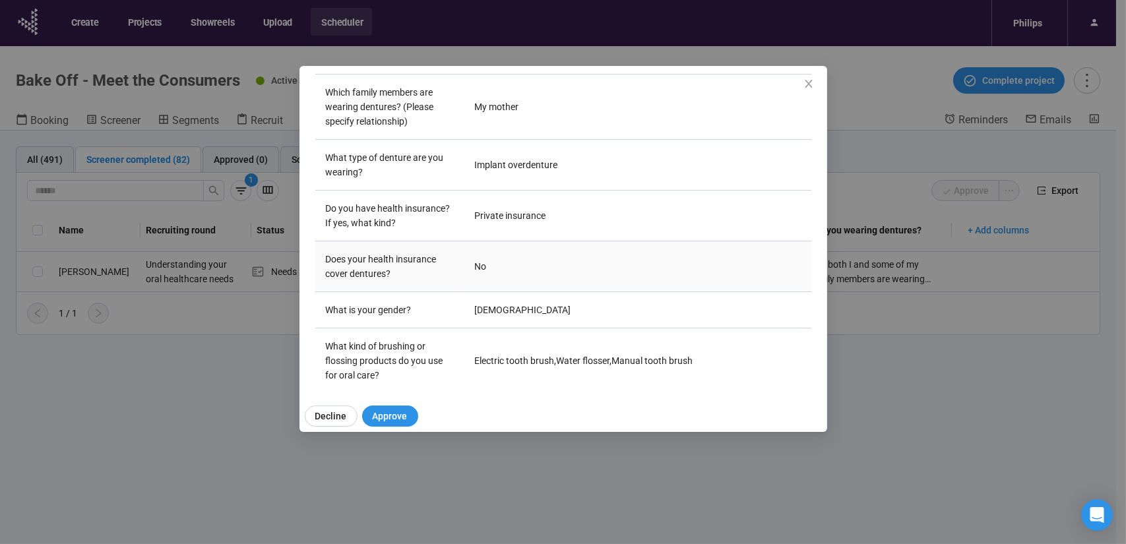
scroll to position [498, 0]
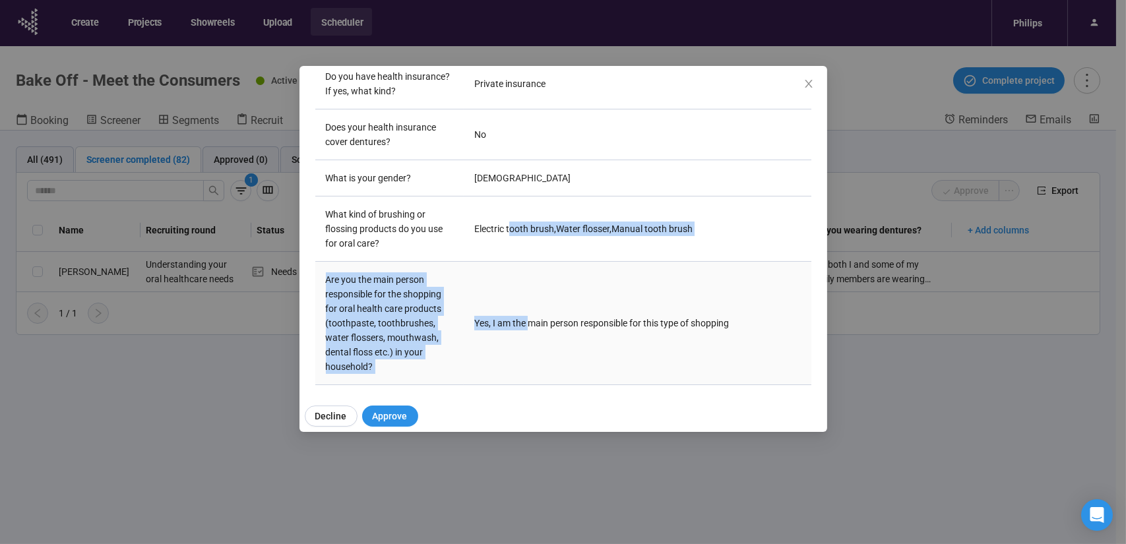
drag, startPoint x: 507, startPoint y: 223, endPoint x: 528, endPoint y: 324, distance: 102.9
click at [528, 324] on tbody "What is your age? [DEMOGRAPHIC_DATA] Which country do you currently reside in? …" at bounding box center [563, 323] width 496 height 1008
click at [528, 324] on td "Yes, I am the main person responsible for this type of shopping" at bounding box center [637, 323] width 347 height 123
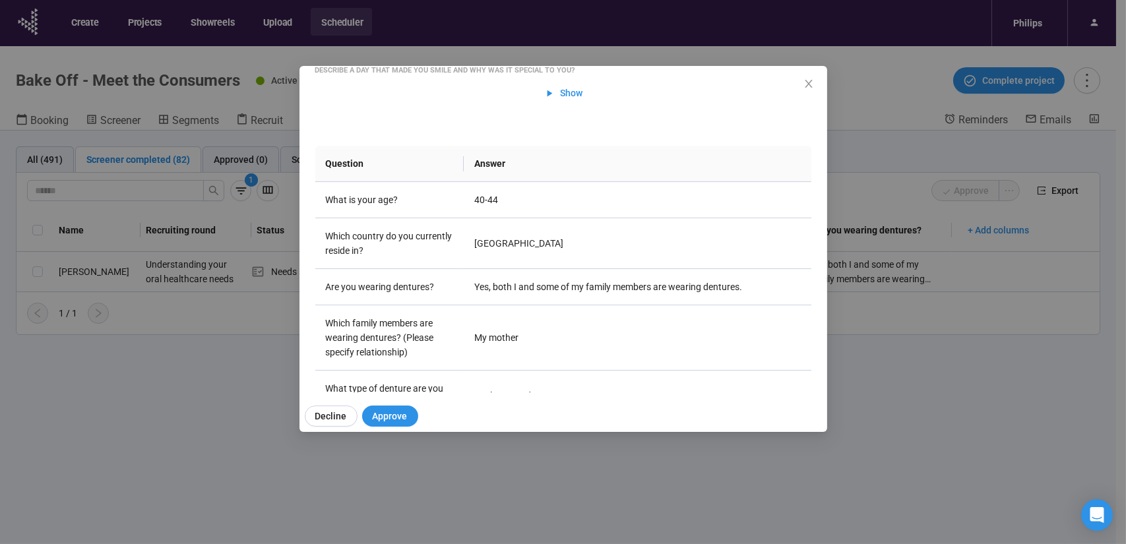
scroll to position [0, 0]
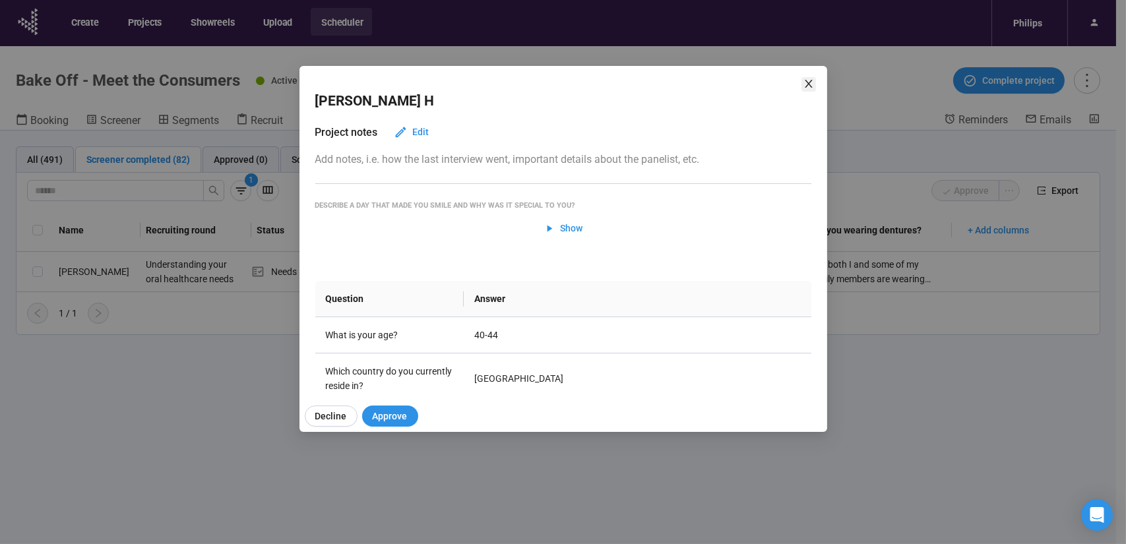
click at [801, 82] on span "Close" at bounding box center [808, 84] width 15 height 15
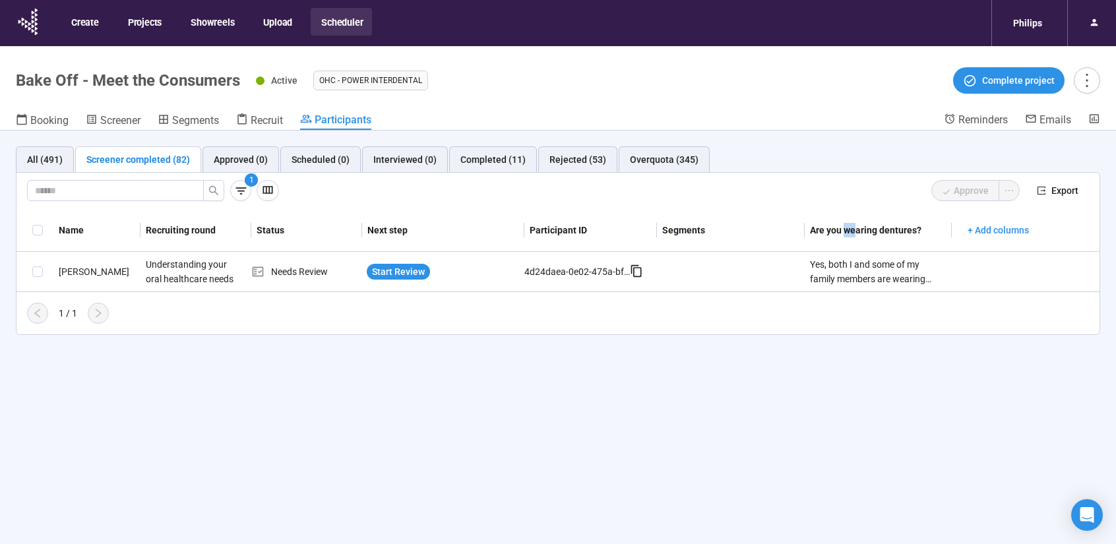
drag, startPoint x: 855, startPoint y: 233, endPoint x: 844, endPoint y: 233, distance: 10.6
click at [844, 233] on div "Are you wearing dentures?" at bounding box center [876, 230] width 132 height 15
click at [239, 192] on icon "button" at bounding box center [241, 191] width 14 height 14
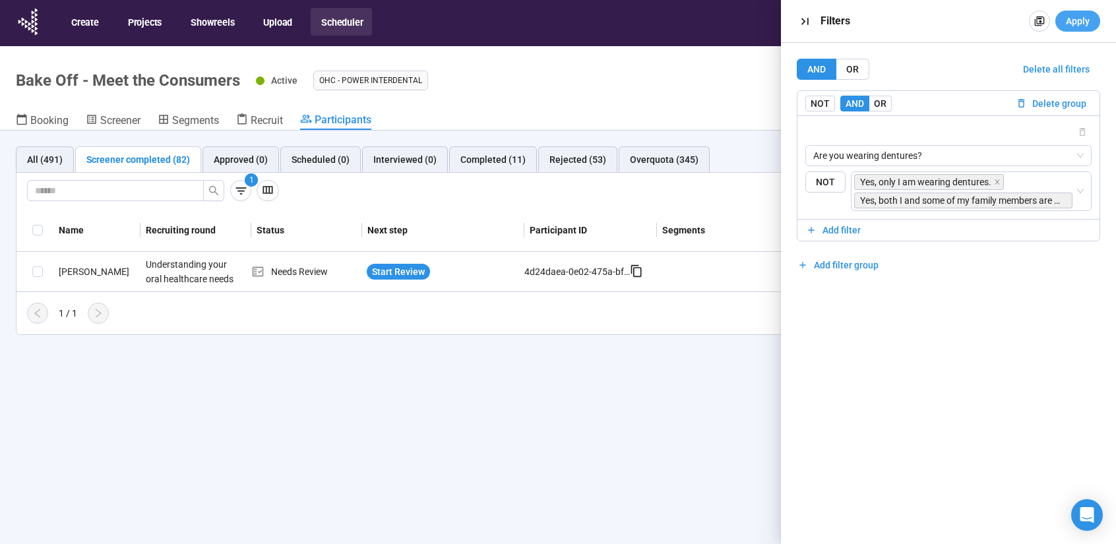
click at [1082, 22] on span "Apply" at bounding box center [1078, 21] width 24 height 15
click at [421, 271] on span "Start Review" at bounding box center [398, 271] width 53 height 15
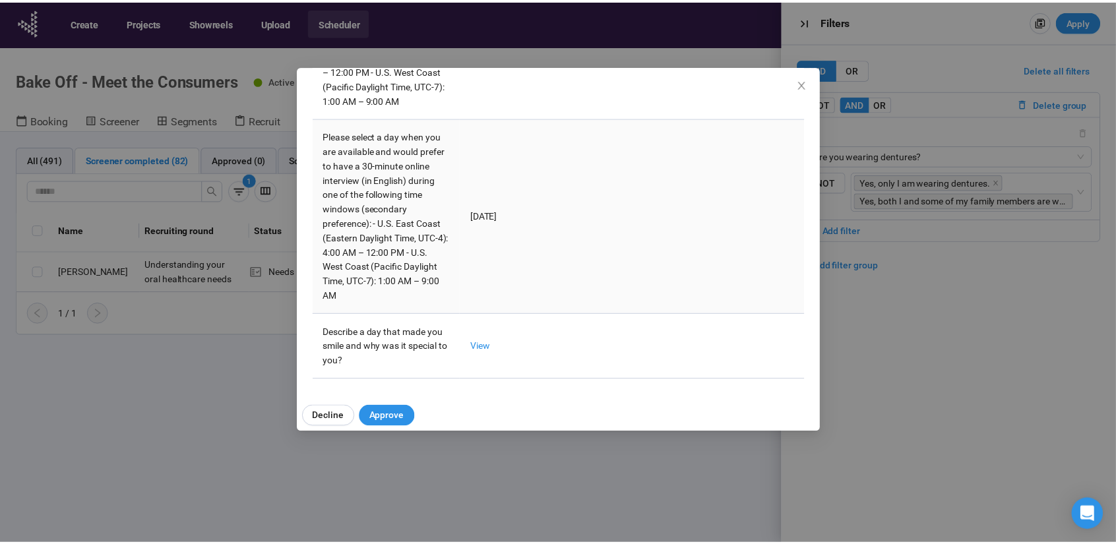
scroll to position [959, 0]
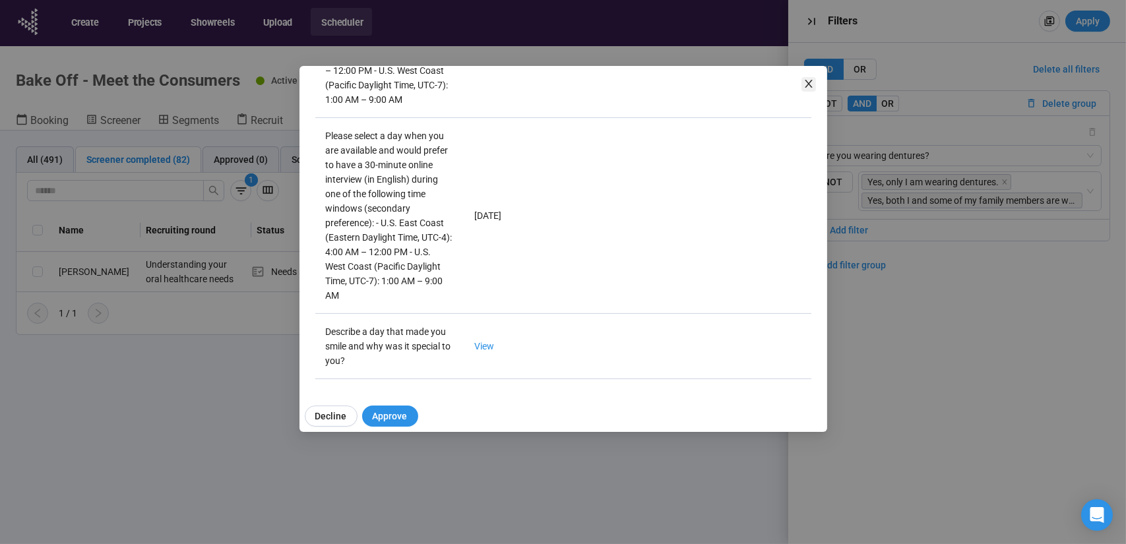
click at [814, 82] on span "Close" at bounding box center [808, 84] width 15 height 15
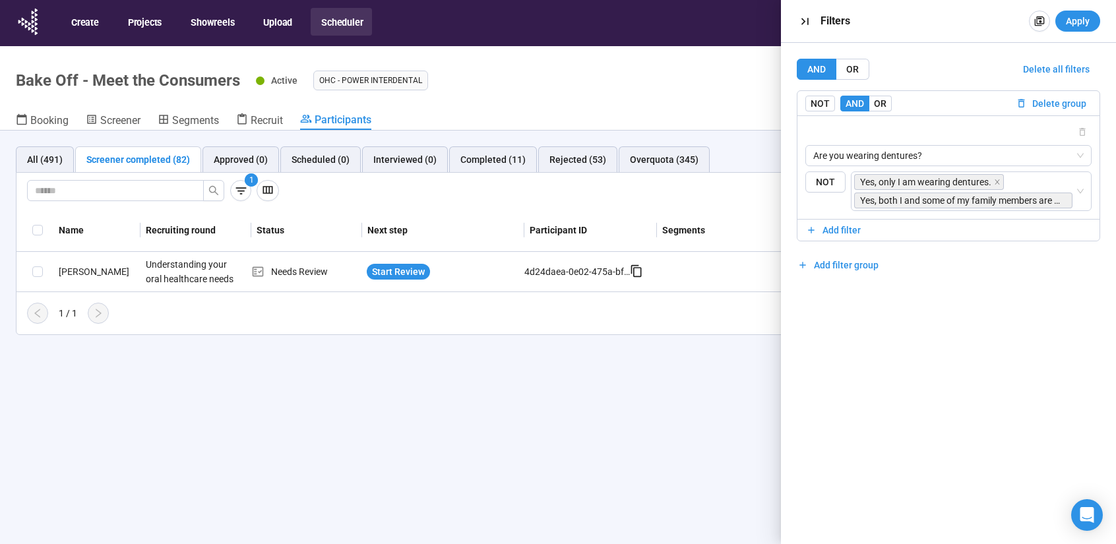
click at [719, 46] on header "Bake Off - Meet the Consumers Active OHC - Power Interdental Complete project B…" at bounding box center [558, 88] width 1116 height 84
click at [82, 156] on div "Screener completed (82)" at bounding box center [138, 159] width 126 height 26
click at [263, 369] on div "All (491) Screener completed (82) Approved (0) Scheduled (0) Interviewed (0) Co…" at bounding box center [558, 361] width 1116 height 460
click at [805, 16] on icon "button" at bounding box center [805, 22] width 14 height 14
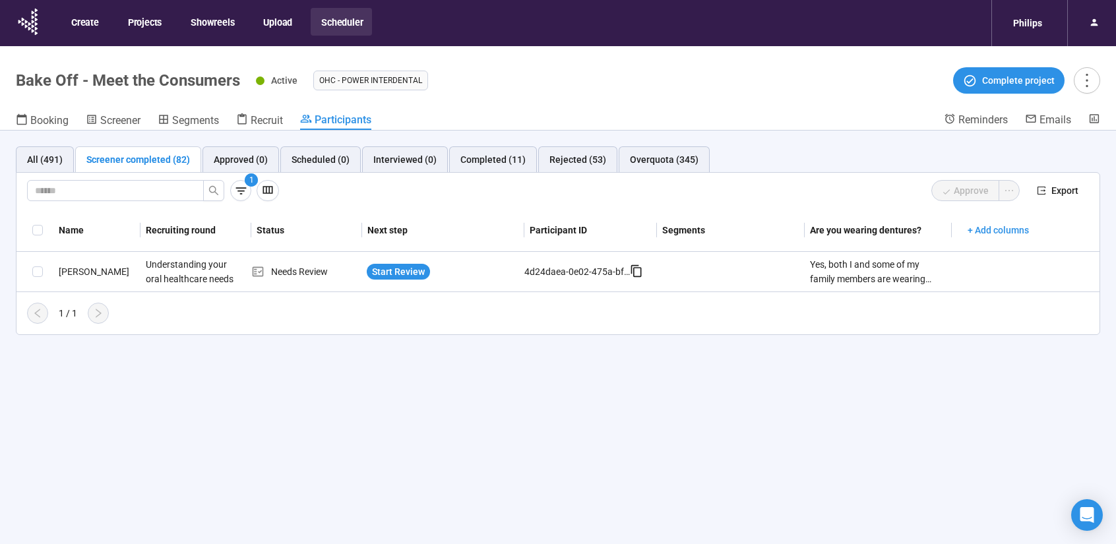
click at [95, 161] on div "Screener completed (82)" at bounding box center [138, 159] width 104 height 15
click at [175, 165] on div "Screener completed (82)" at bounding box center [138, 159] width 104 height 15
click at [236, 197] on button "button" at bounding box center [240, 190] width 21 height 21
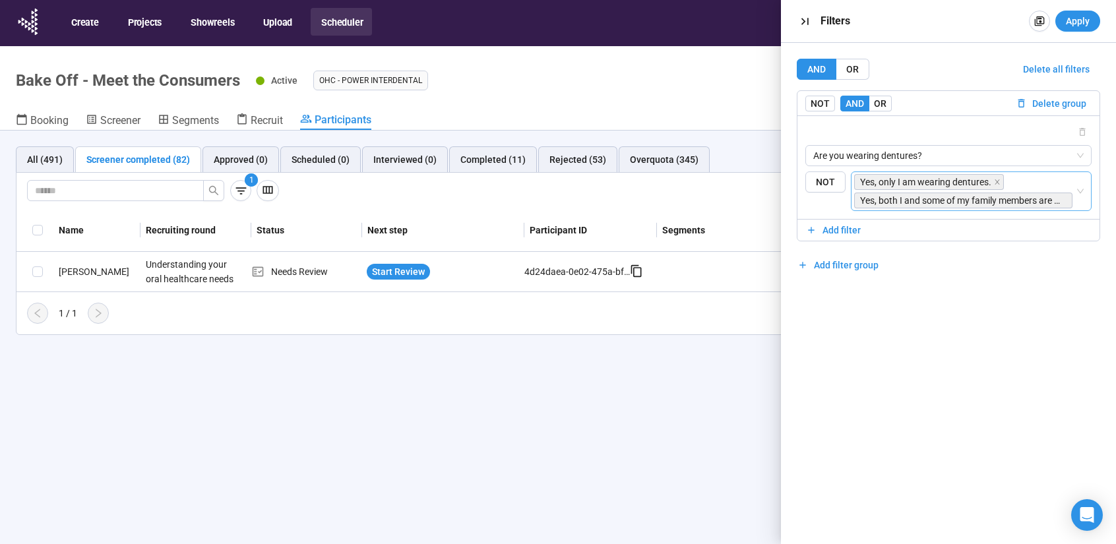
click at [1002, 197] on span "Yes, both I and some of my family members are wearing dentures." at bounding box center [963, 200] width 206 height 15
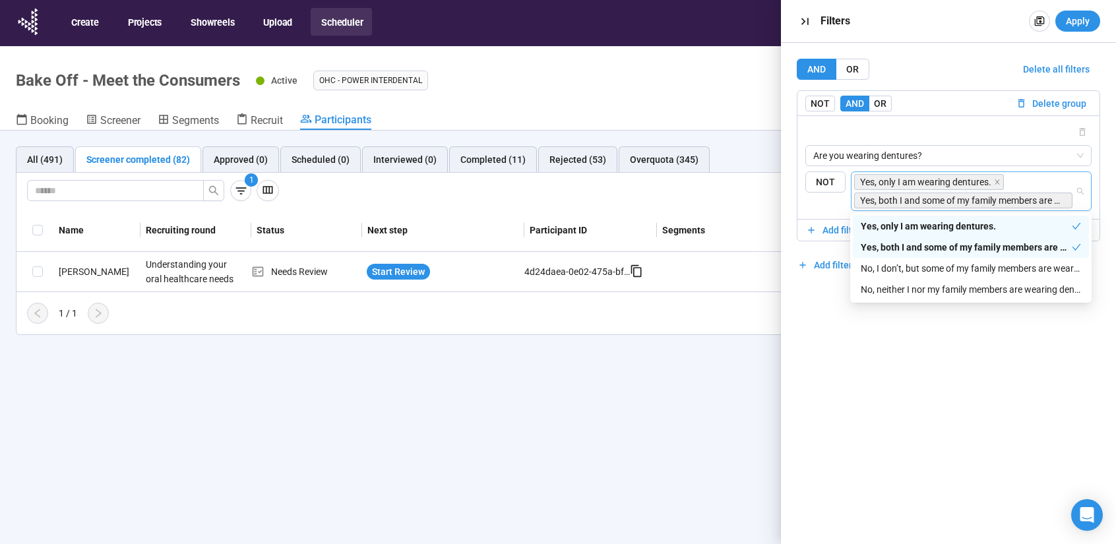
click at [944, 241] on div "Yes, both I and some of my family members are wearing dentures." at bounding box center [966, 247] width 211 height 15
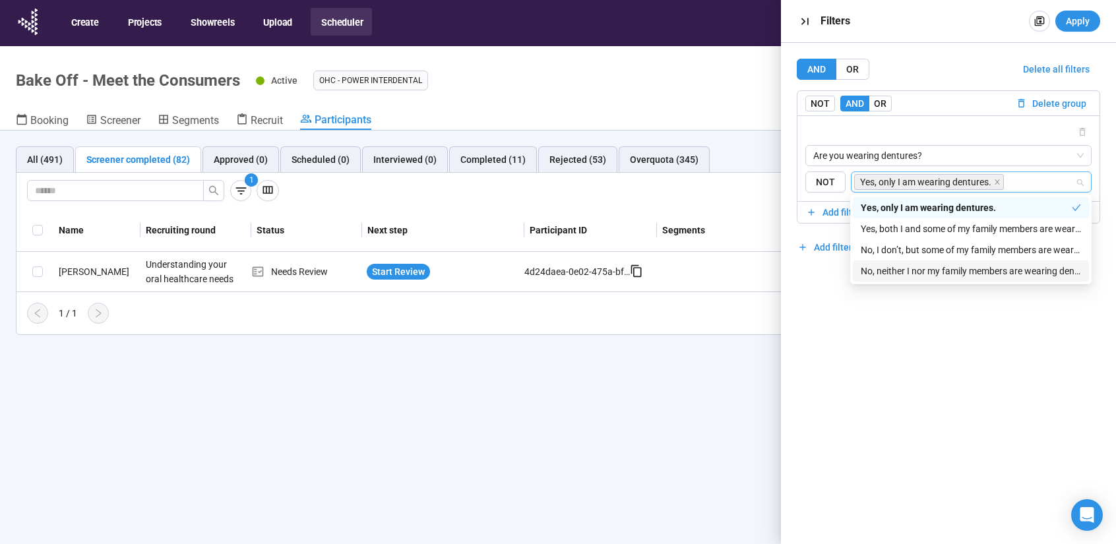
click at [874, 330] on div "AND OR Delete all filters NOT AND OR Delete group Are you wearing dentures? {"t…" at bounding box center [948, 293] width 335 height 501
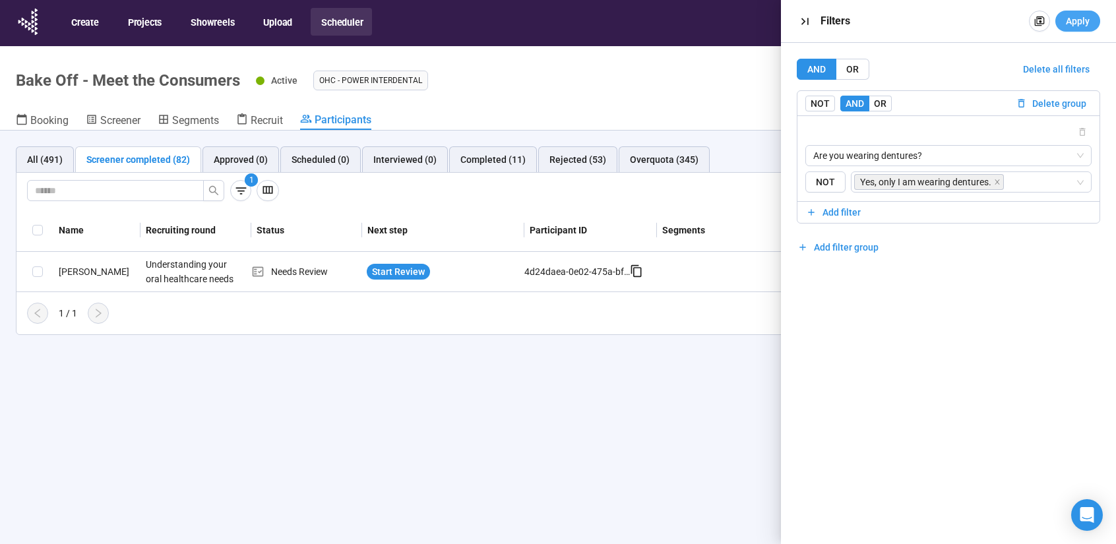
click at [1068, 16] on span "Apply" at bounding box center [1078, 21] width 24 height 15
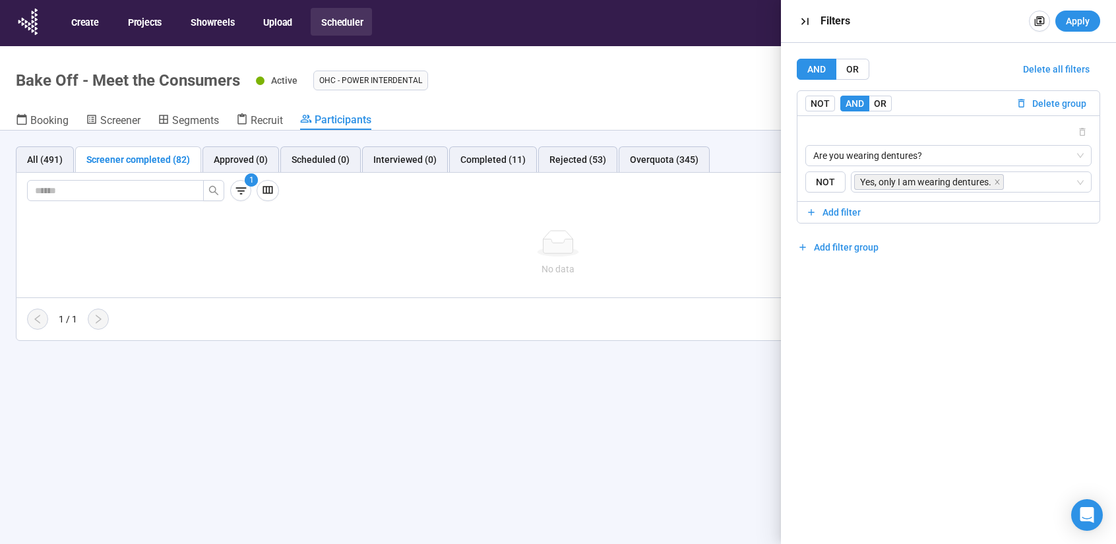
click at [293, 212] on div "No data" at bounding box center [557, 252] width 1083 height 109
click at [211, 235] on div at bounding box center [557, 243] width 1051 height 26
